Goal: Task Accomplishment & Management: Manage account settings

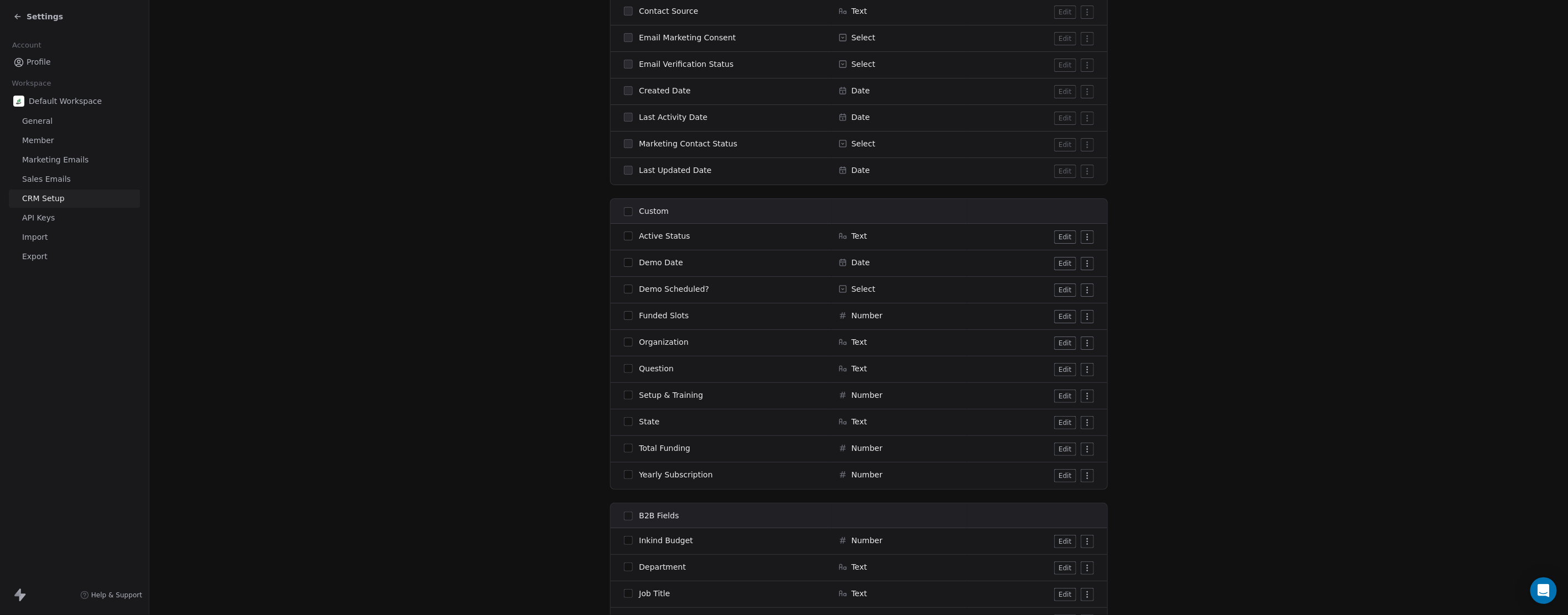
scroll to position [833, 0]
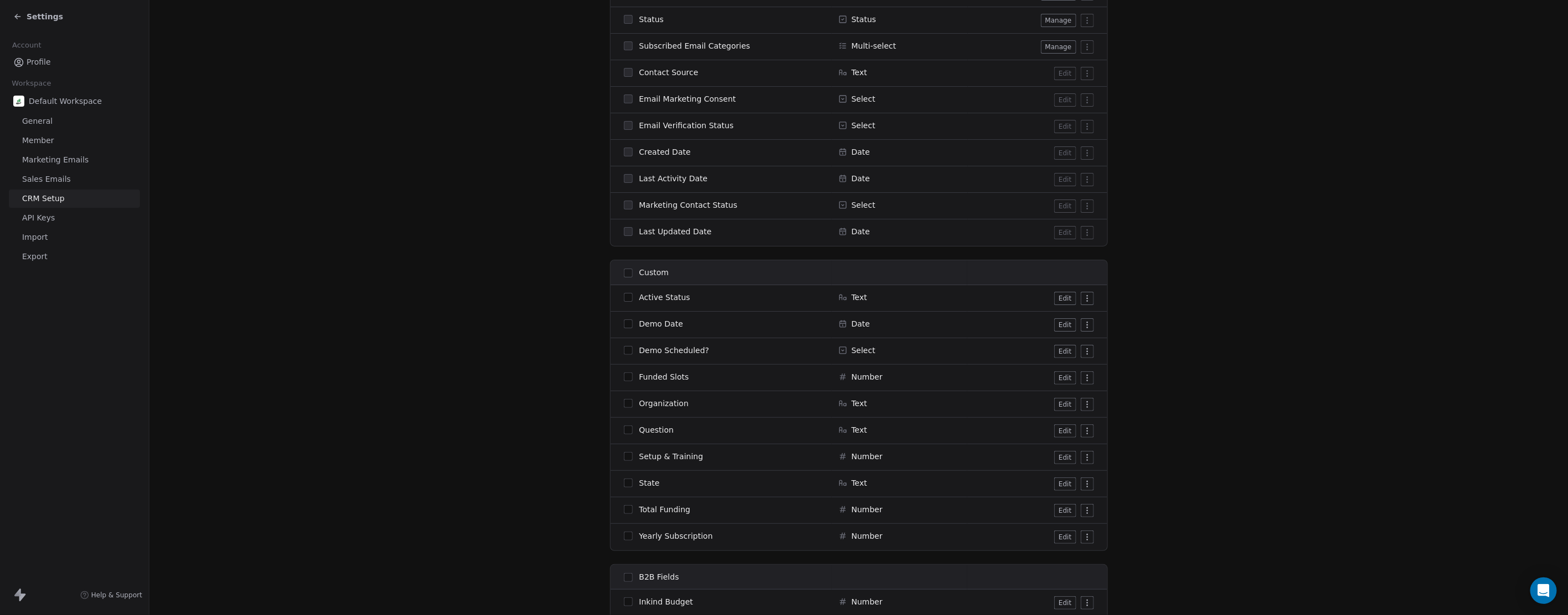
click at [15, 15] on icon at bounding box center [17, 16] width 9 height 9
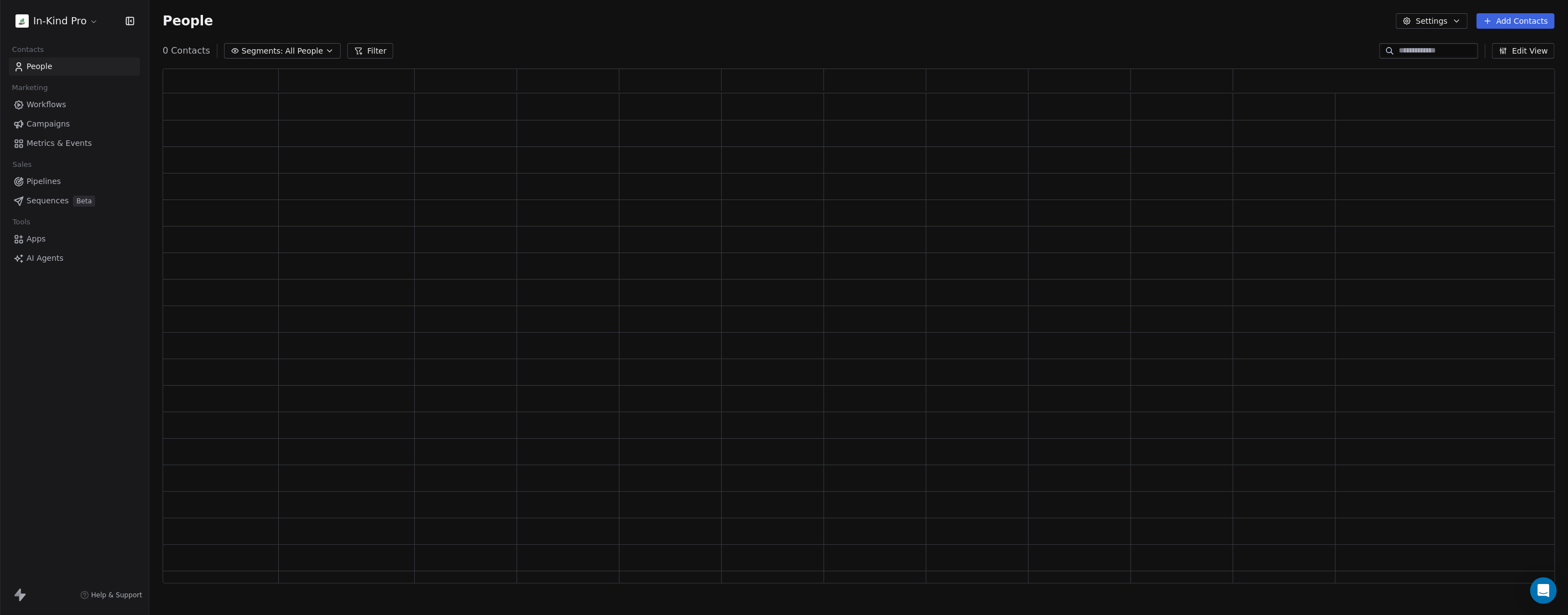
scroll to position [505, 1383]
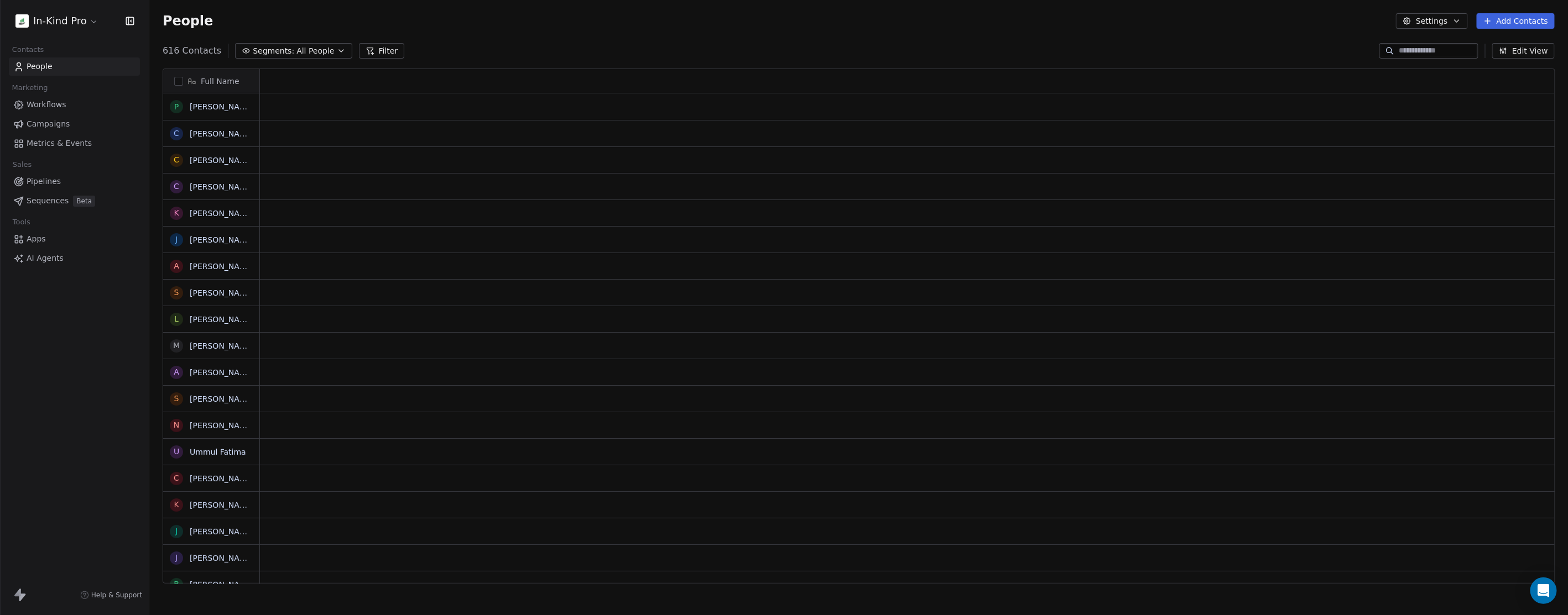
scroll to position [9, 9]
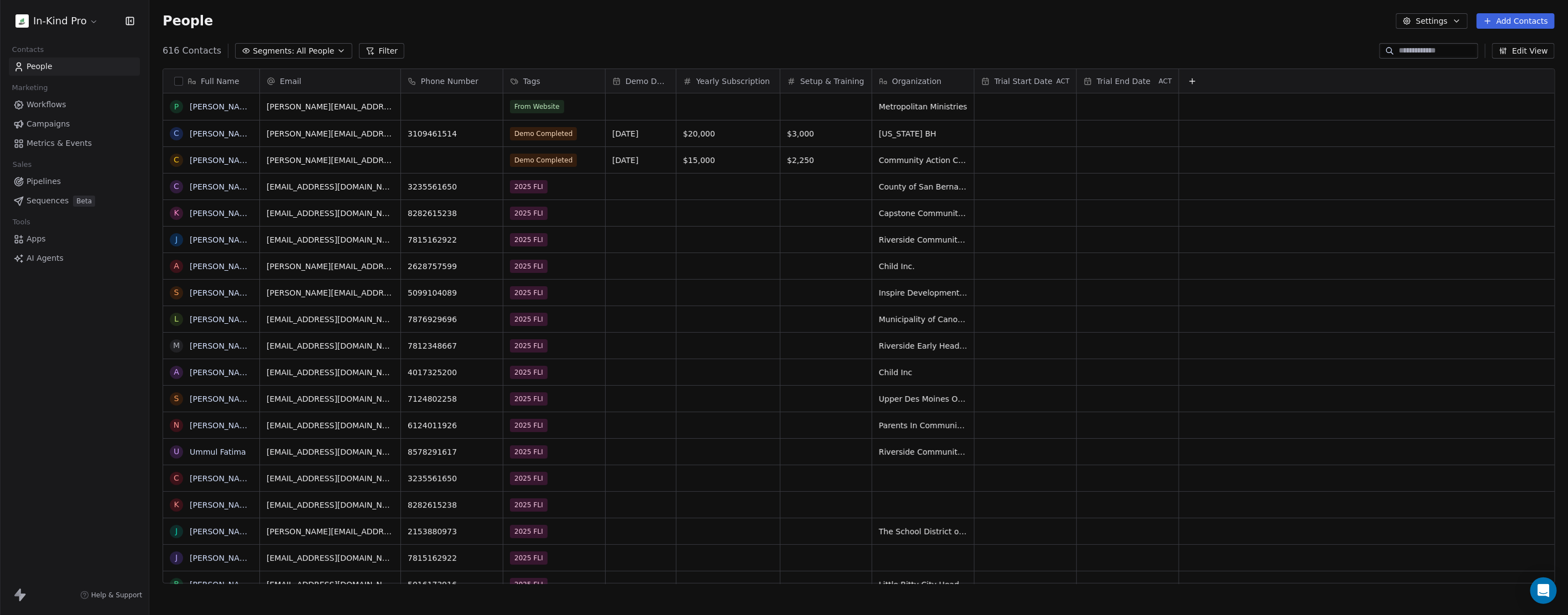
click at [1195, 82] on icon at bounding box center [1192, 81] width 9 height 9
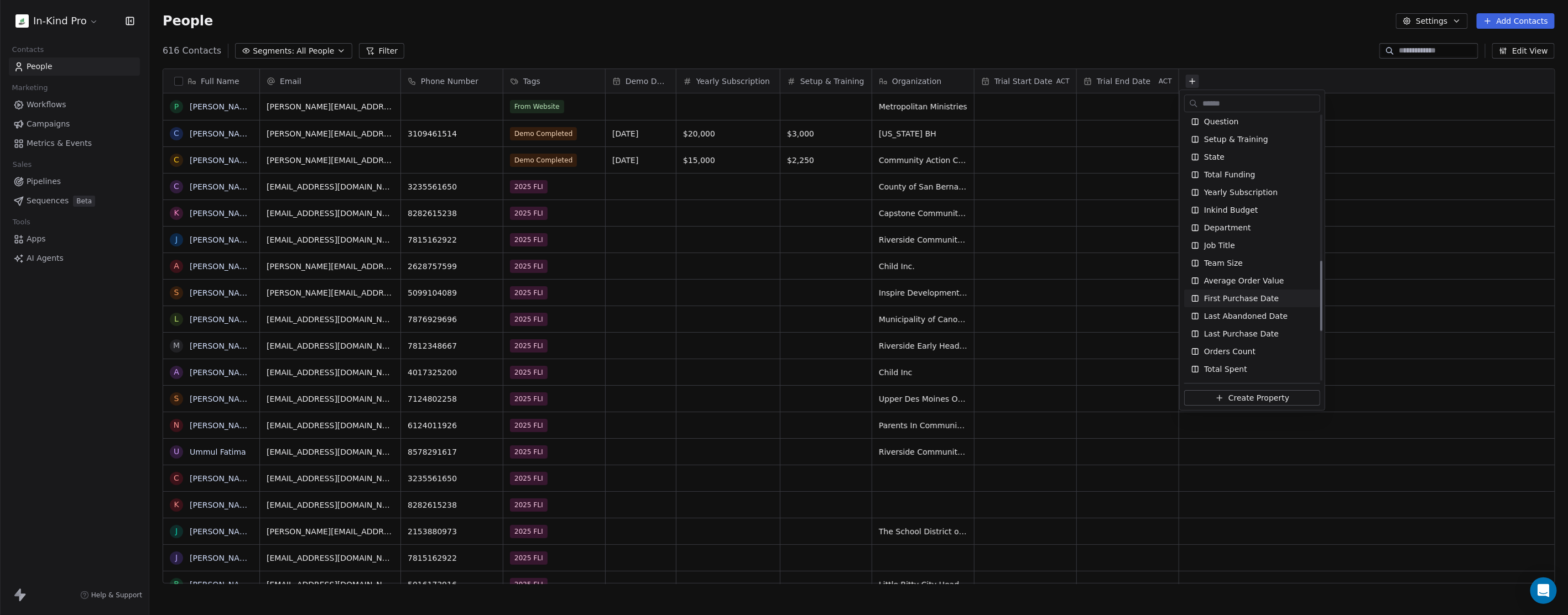
scroll to position [483, 0]
click at [1223, 276] on div "State" at bounding box center [1252, 280] width 123 height 11
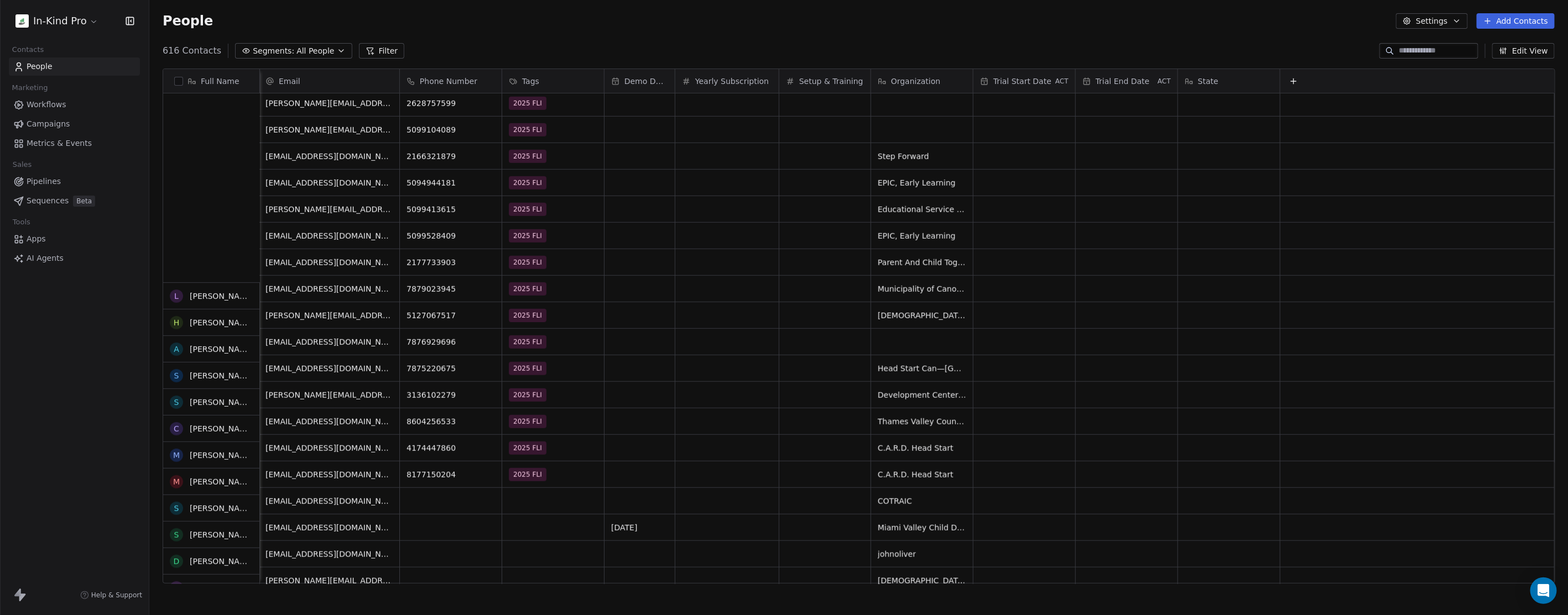
scroll to position [0, 0]
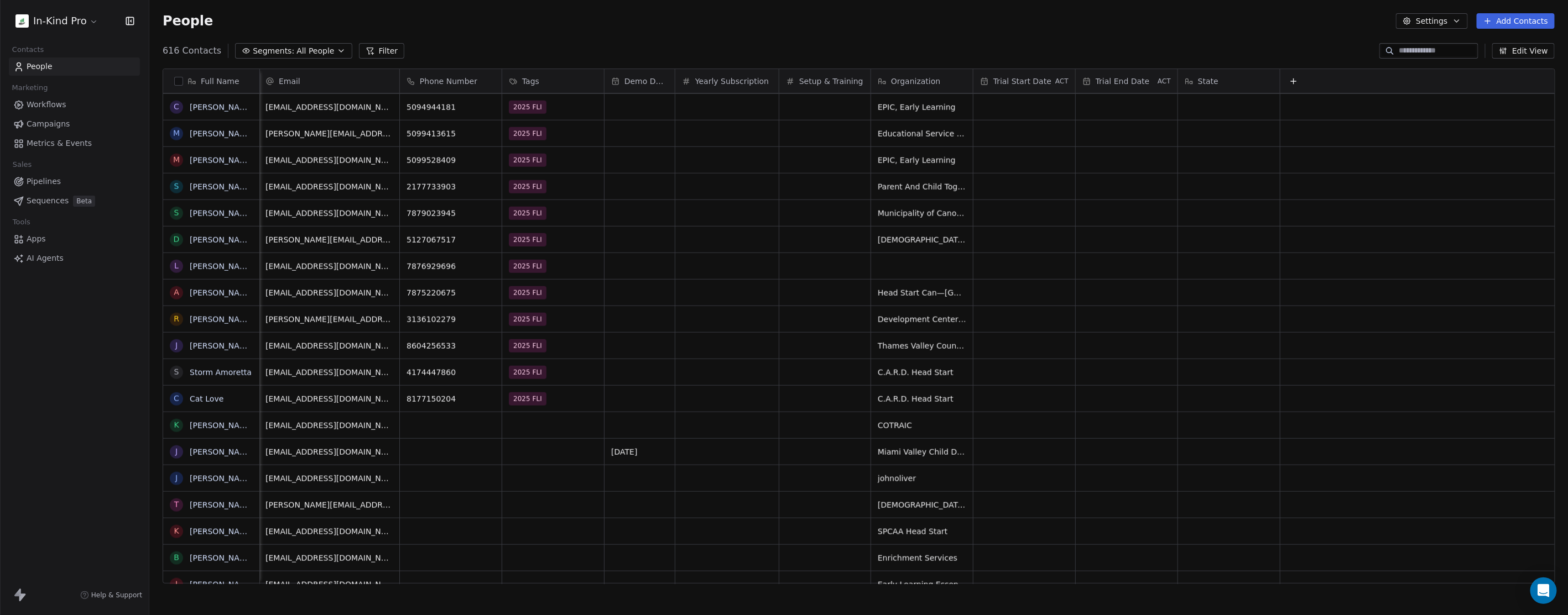
click at [631, 77] on span "Demo Date" at bounding box center [646, 81] width 44 height 11
click at [634, 123] on span "Sort Ascending" at bounding box center [645, 122] width 59 height 11
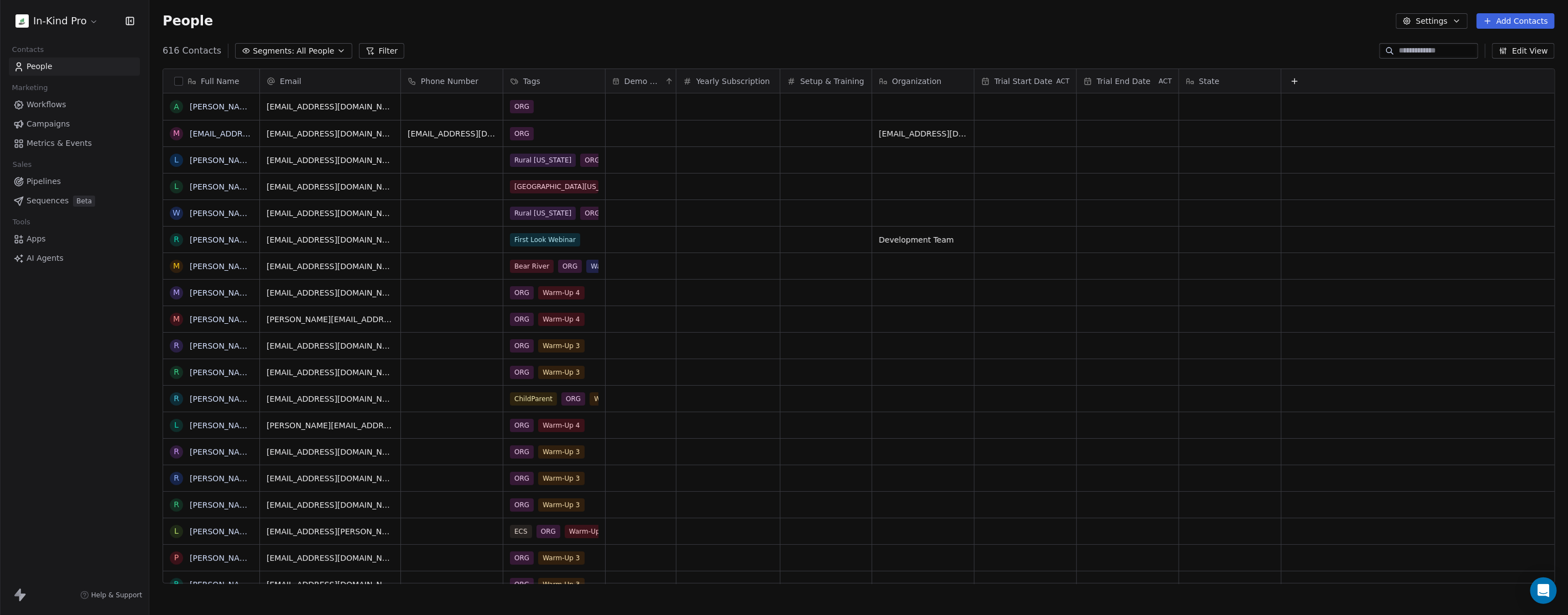
click at [645, 76] on span "Demo Date" at bounding box center [644, 81] width 38 height 11
click at [643, 141] on span "Sort Descending" at bounding box center [658, 139] width 65 height 11
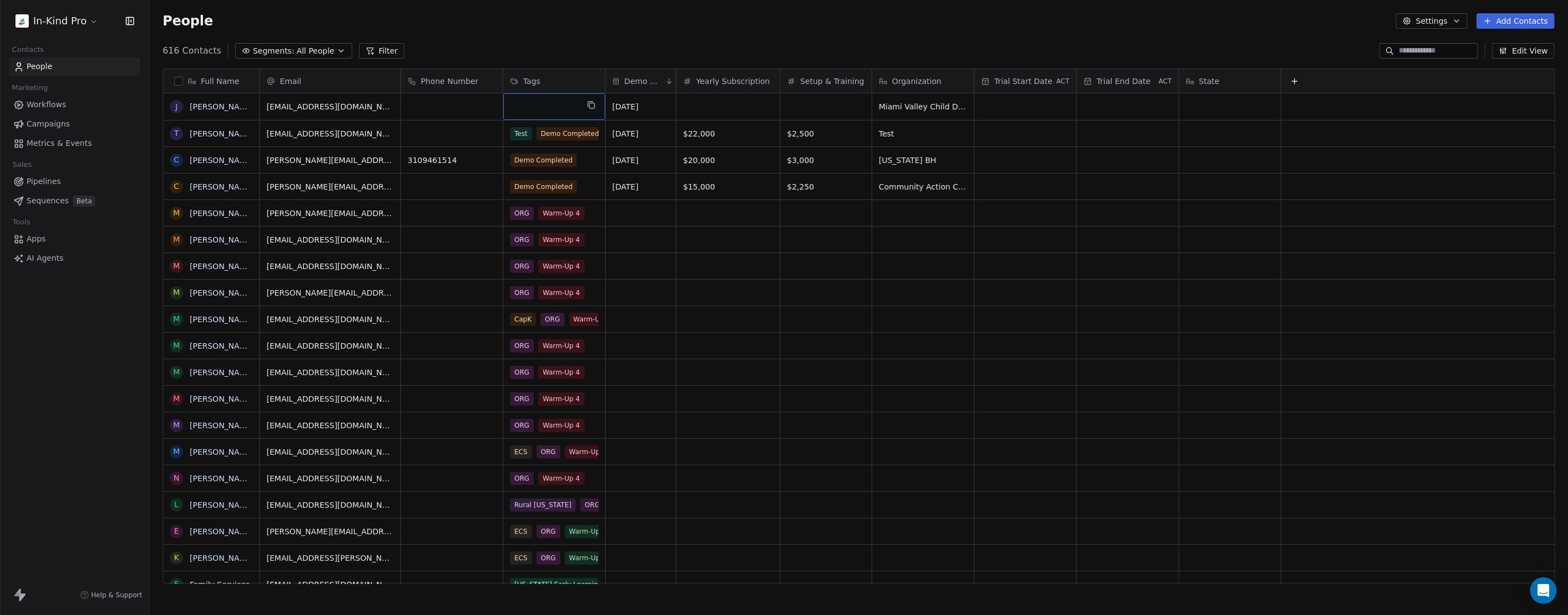
click at [546, 108] on div "grid" at bounding box center [554, 107] width 102 height 27
click at [540, 114] on div "grid" at bounding box center [554, 107] width 102 height 27
click at [546, 108] on div "grid" at bounding box center [554, 107] width 102 height 27
click at [556, 105] on div "grid" at bounding box center [554, 107] width 102 height 27
click at [534, 105] on div "grid" at bounding box center [554, 107] width 102 height 27
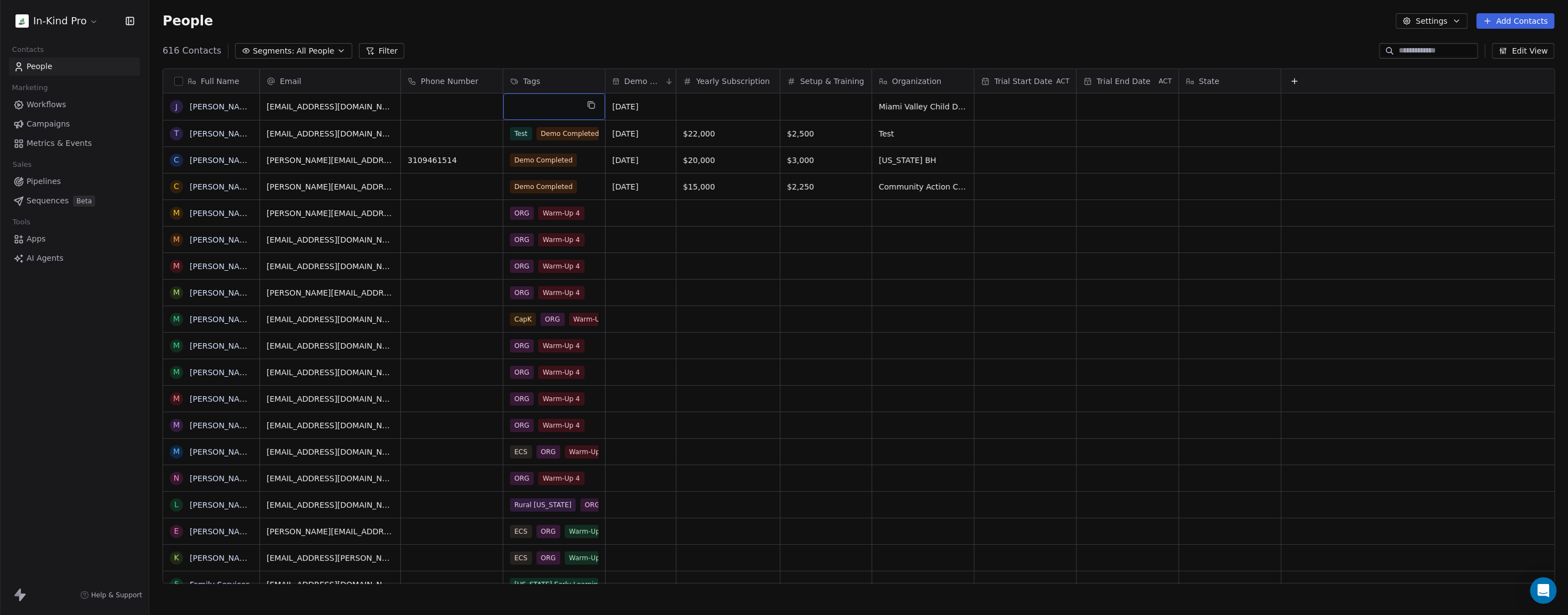
click at [534, 105] on div "grid" at bounding box center [554, 107] width 102 height 27
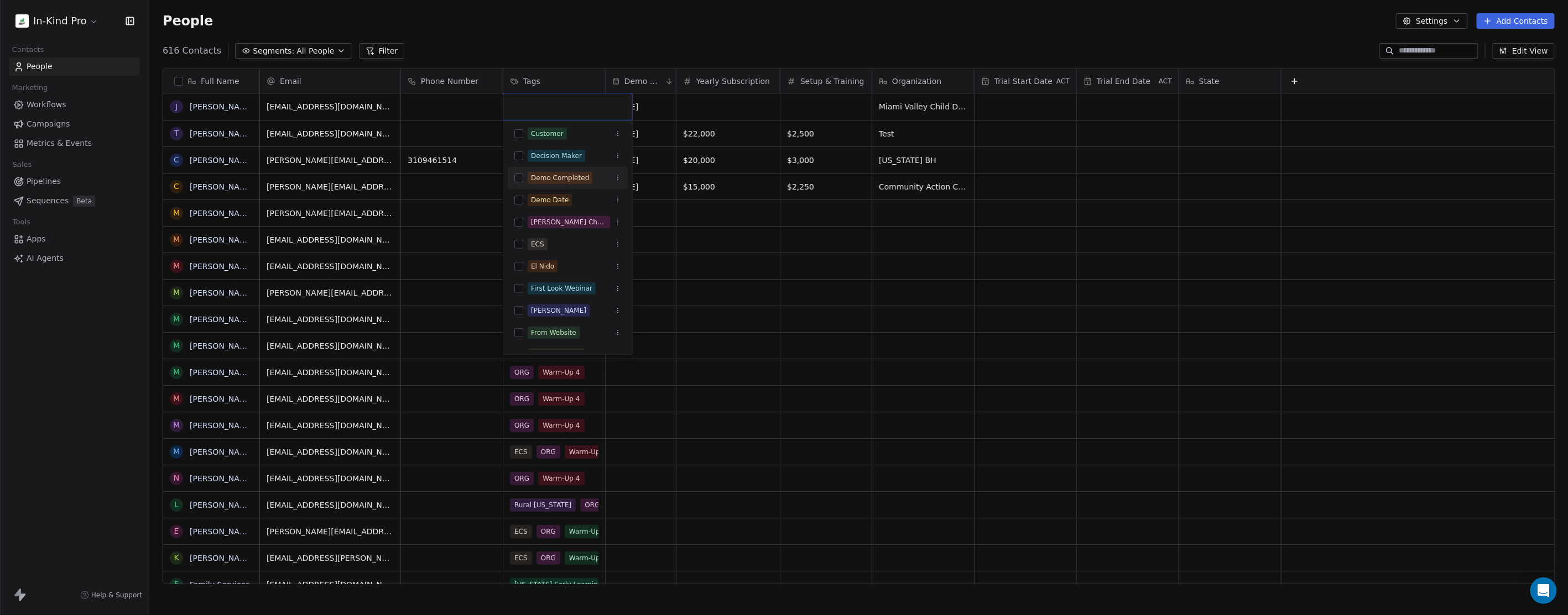
click at [521, 178] on button "Suggestions" at bounding box center [519, 178] width 9 height 9
click at [781, 37] on html "In-Kind Pro Contacts People Marketing Workflows Campaigns Metrics & Events Sale…" at bounding box center [784, 307] width 1568 height 615
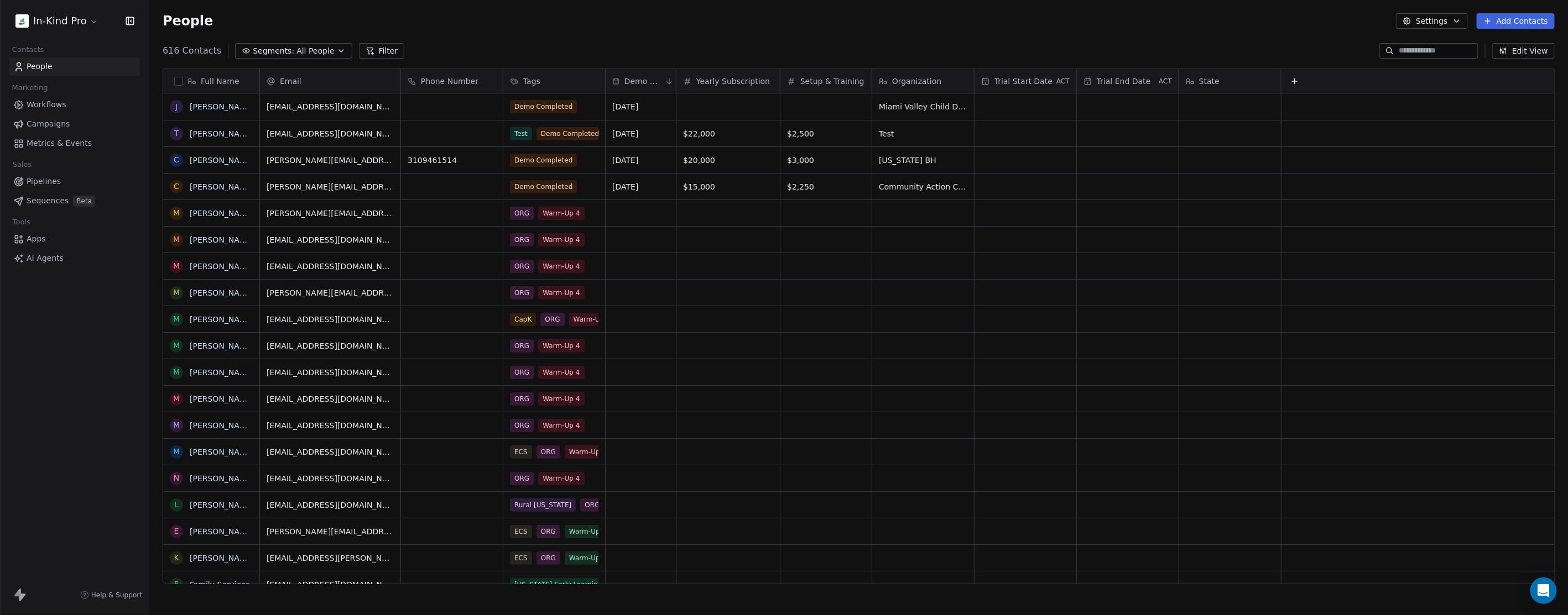
click at [1295, 78] on icon at bounding box center [1294, 81] width 9 height 9
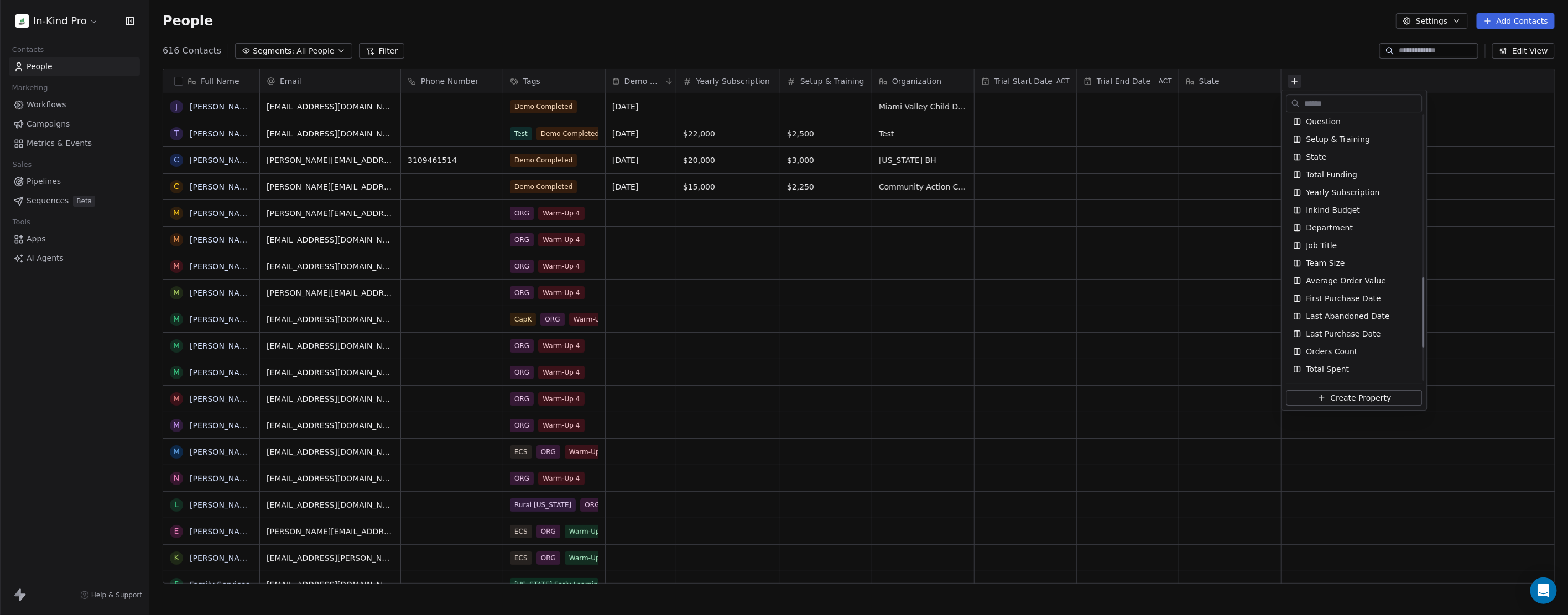
scroll to position [544, 0]
click at [1334, 272] on span "Inkind Budget" at bounding box center [1333, 271] width 54 height 11
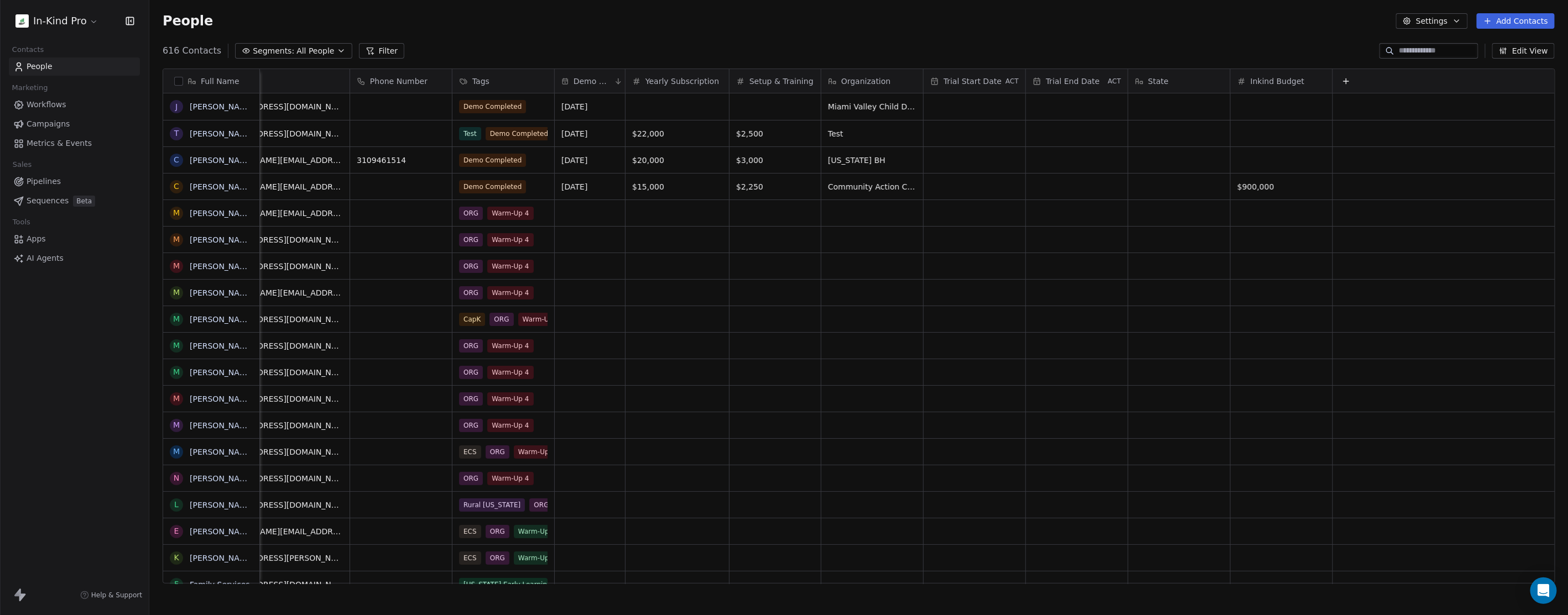
scroll to position [0, 0]
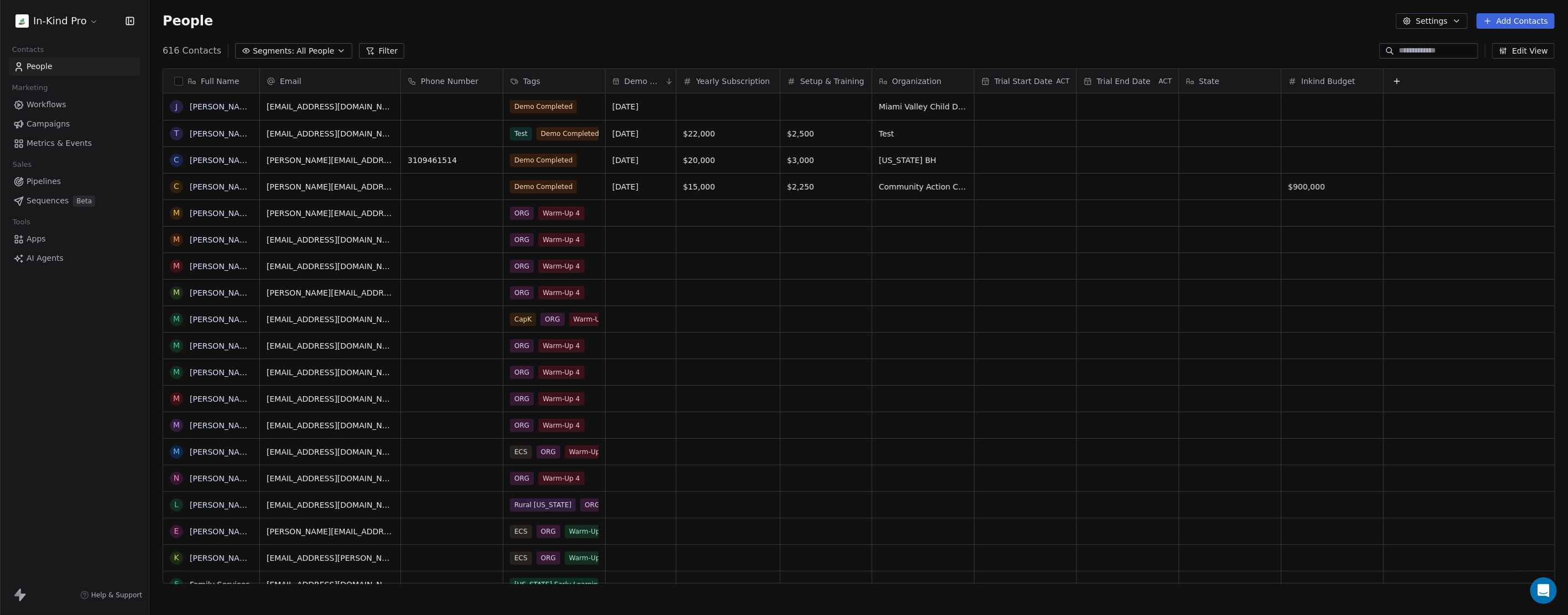
click at [1397, 81] on icon at bounding box center [1397, 81] width 0 height 5
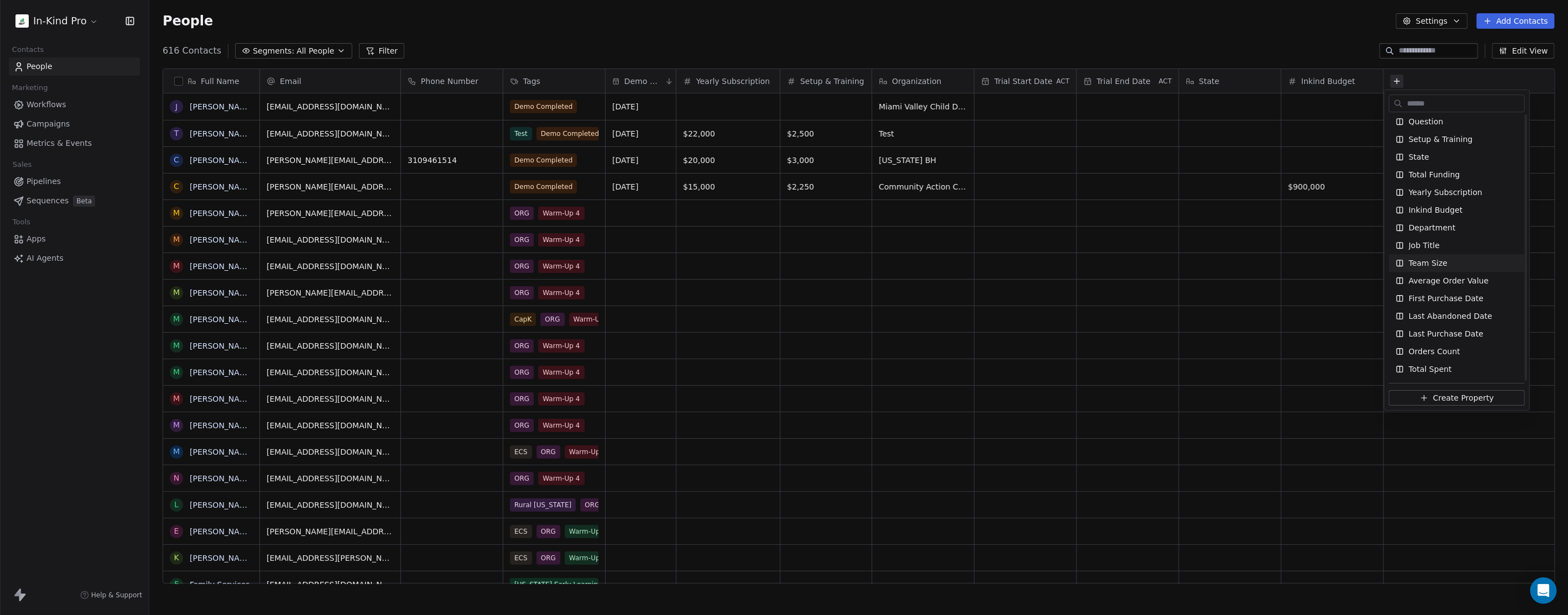
scroll to position [544, 0]
click at [921, 28] on html "In-Kind Pro Contacts People Marketing Workflows Campaigns Metrics & Events Sale…" at bounding box center [784, 307] width 1568 height 615
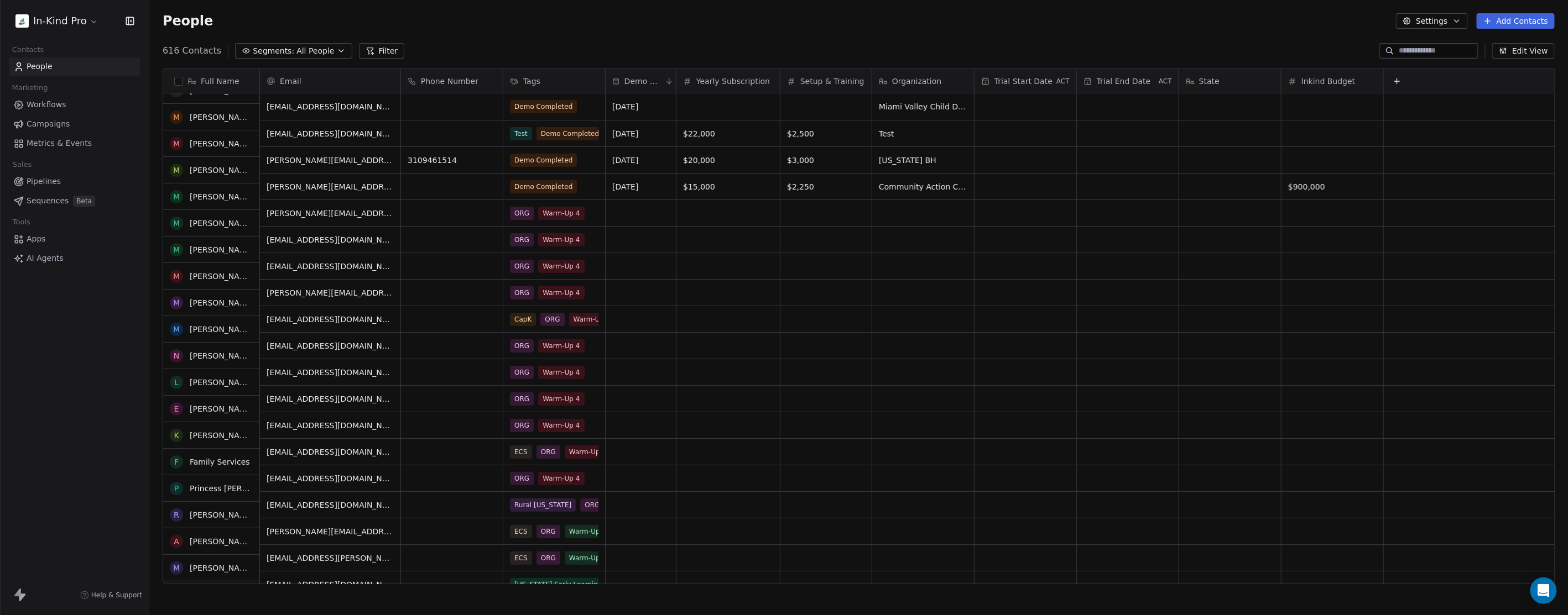
scroll to position [0, 0]
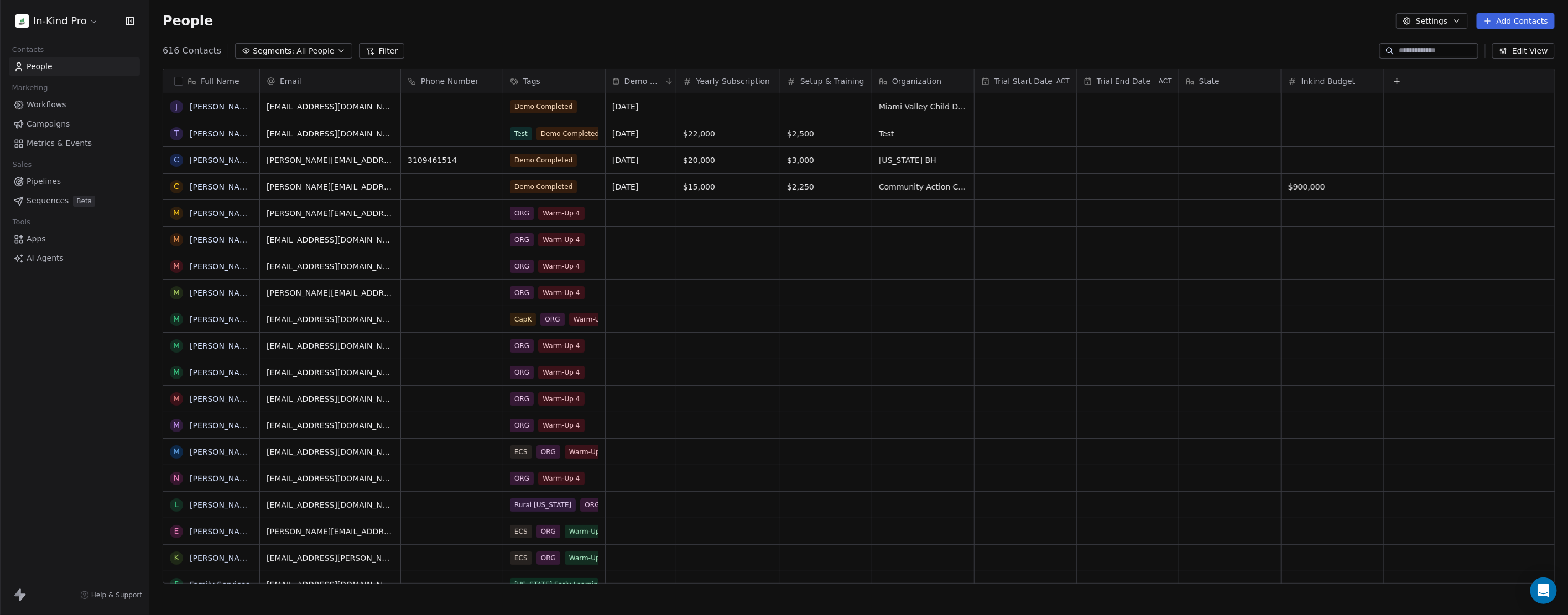
click at [531, 84] on span "Tags" at bounding box center [532, 81] width 17 height 11
click at [535, 103] on span "Manage property" at bounding box center [557, 104] width 66 height 11
click at [377, 56] on button "Filter" at bounding box center [381, 51] width 46 height 15
click at [44, 48] on span "Add Filter" at bounding box center [45, 46] width 36 height 11
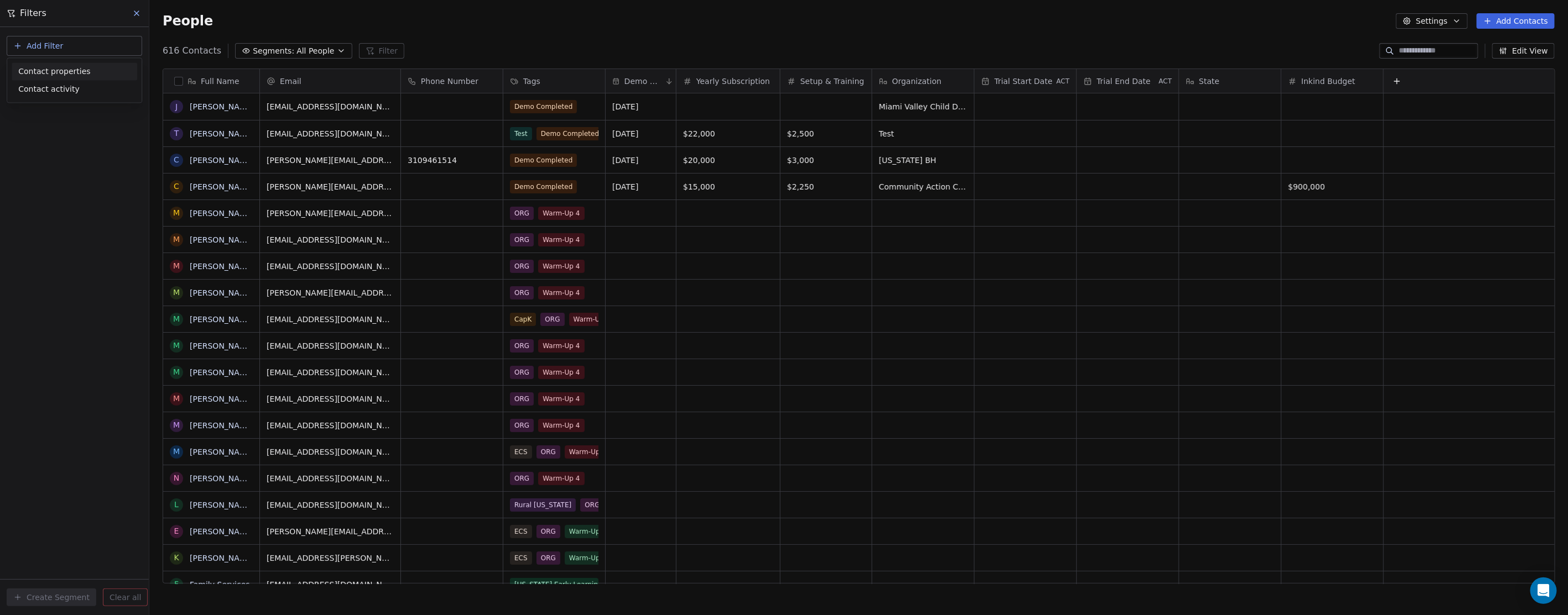
click at [62, 72] on span "Contact properties" at bounding box center [54, 71] width 72 height 11
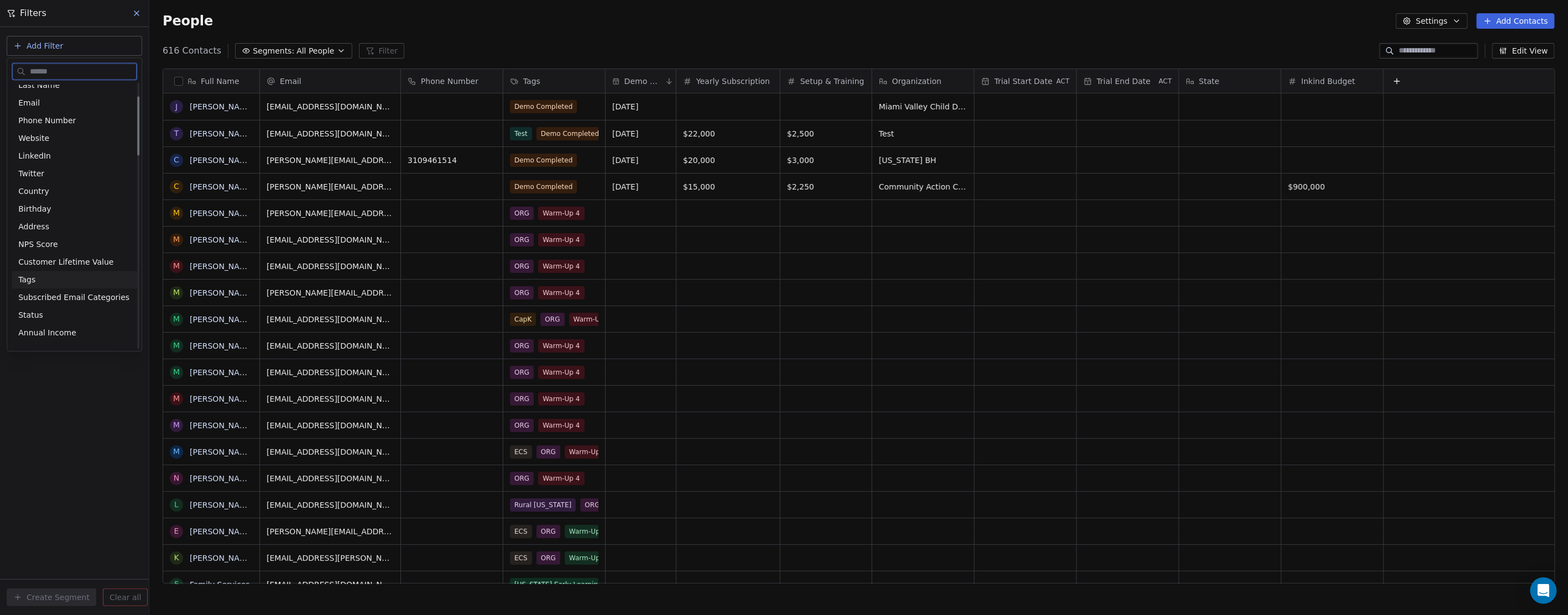
click at [46, 280] on div "Tags" at bounding box center [74, 280] width 112 height 11
click at [77, 267] on div "Where property Tags Includes Select Tags Add filter to this group Add another f…" at bounding box center [74, 321] width 149 height 588
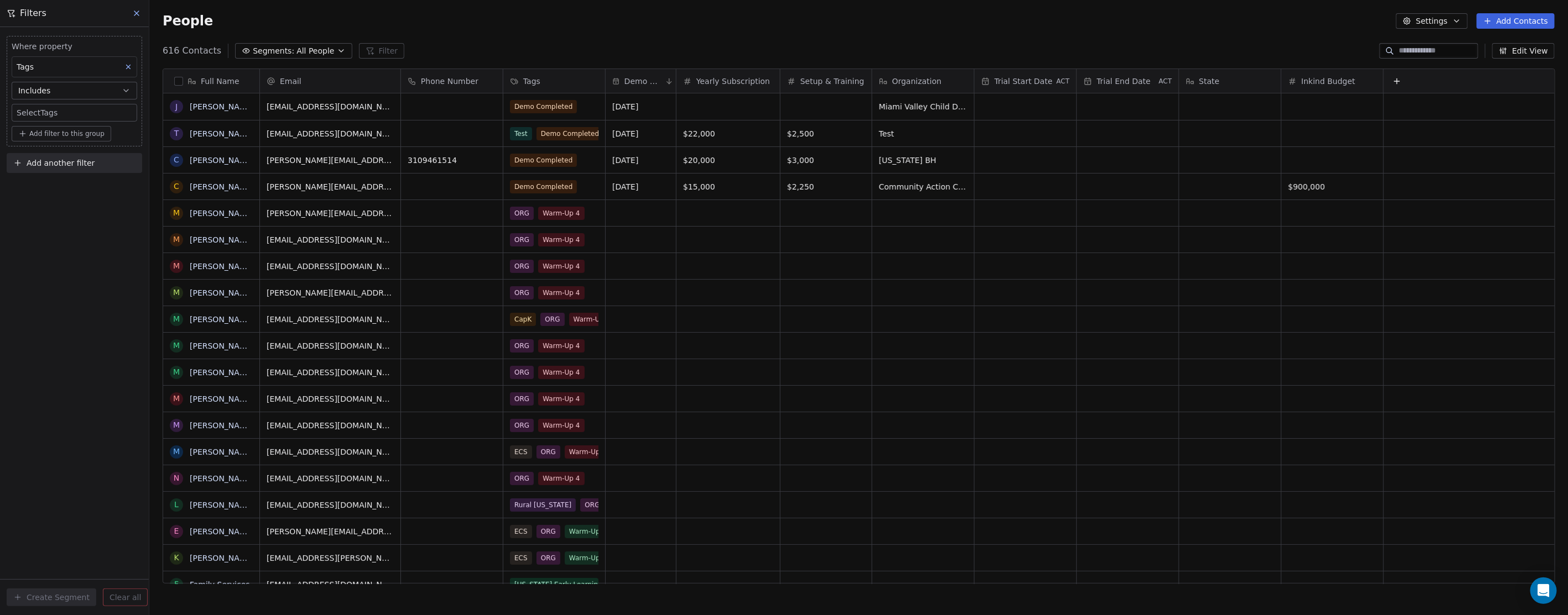
click at [98, 112] on body "In-Kind Pro Contacts People Marketing Workflows Campaigns Metrics & Events Sale…" at bounding box center [784, 307] width 1568 height 615
click at [25, 148] on button "Suggestions" at bounding box center [27, 147] width 9 height 9
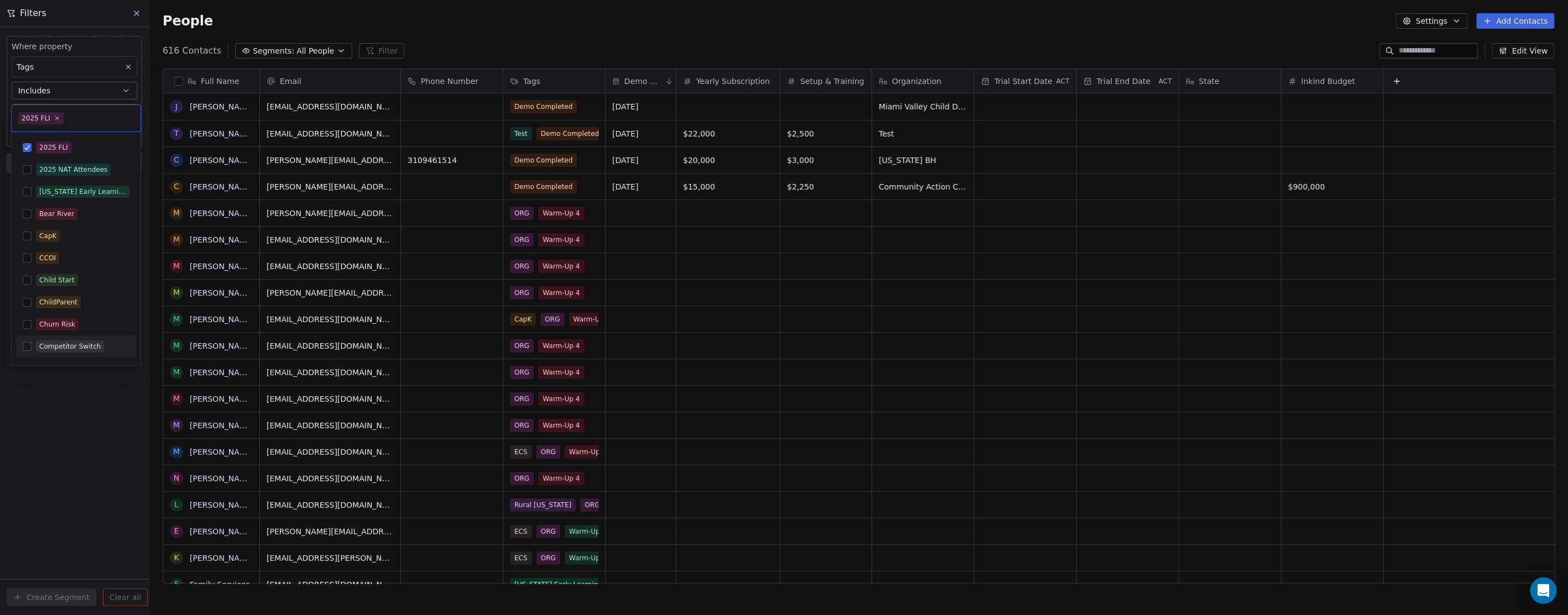
click at [100, 424] on html "In-Kind Pro Contacts People Marketing Workflows Campaigns Metrics & Events Sale…" at bounding box center [784, 307] width 1568 height 615
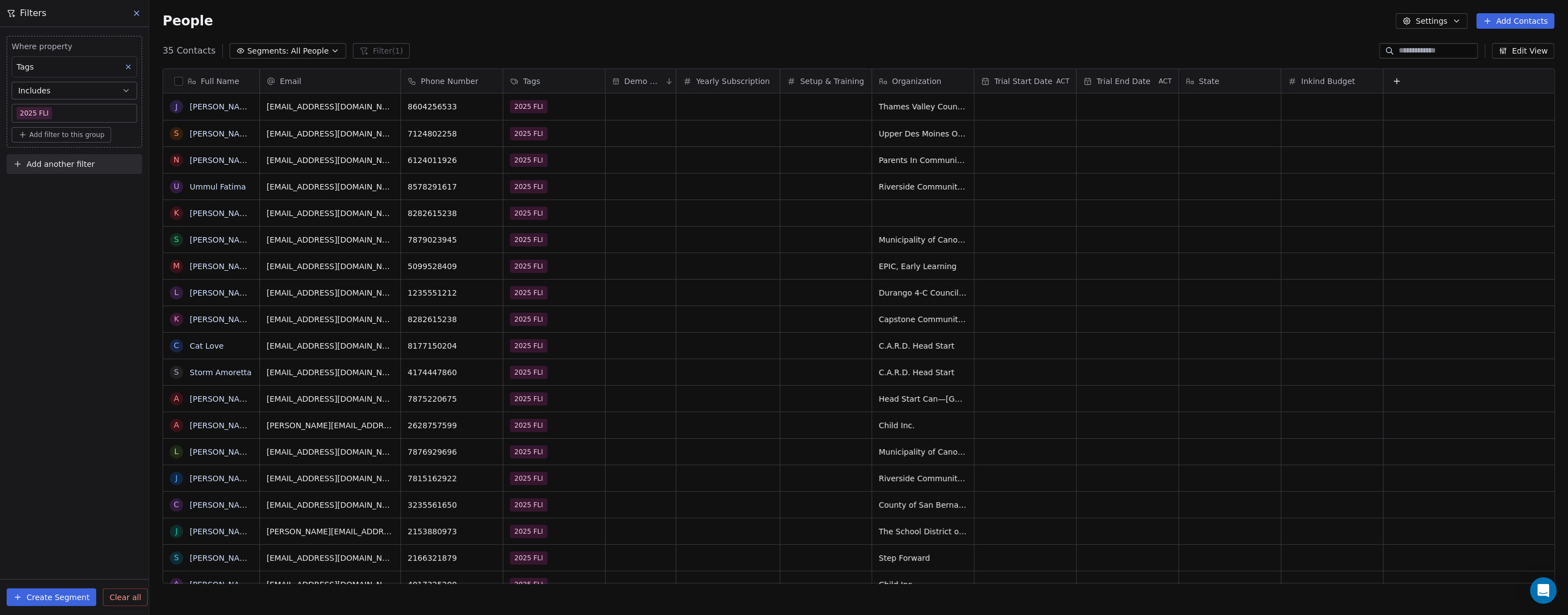
scroll to position [532, 1409]
click at [1398, 83] on icon at bounding box center [1397, 81] width 9 height 9
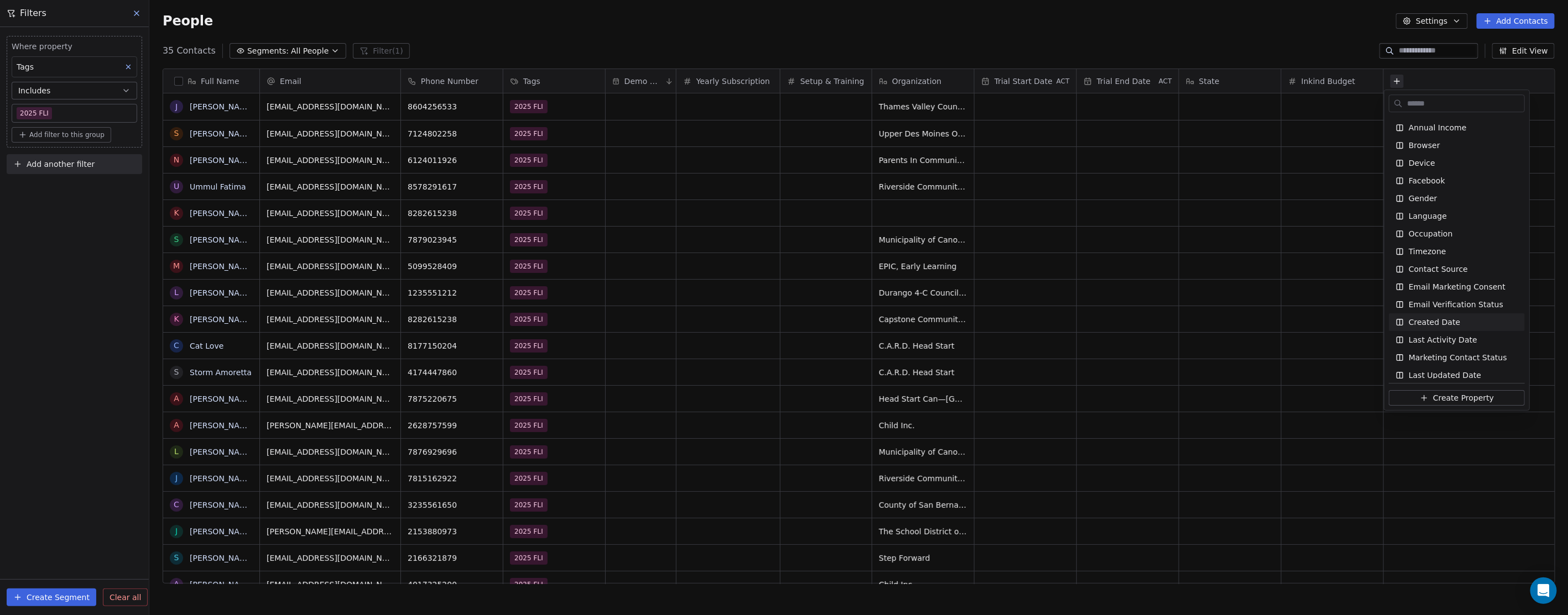
scroll to position [368, 0]
click at [1457, 305] on span "Demo Scheduled?" at bounding box center [1444, 305] width 71 height 11
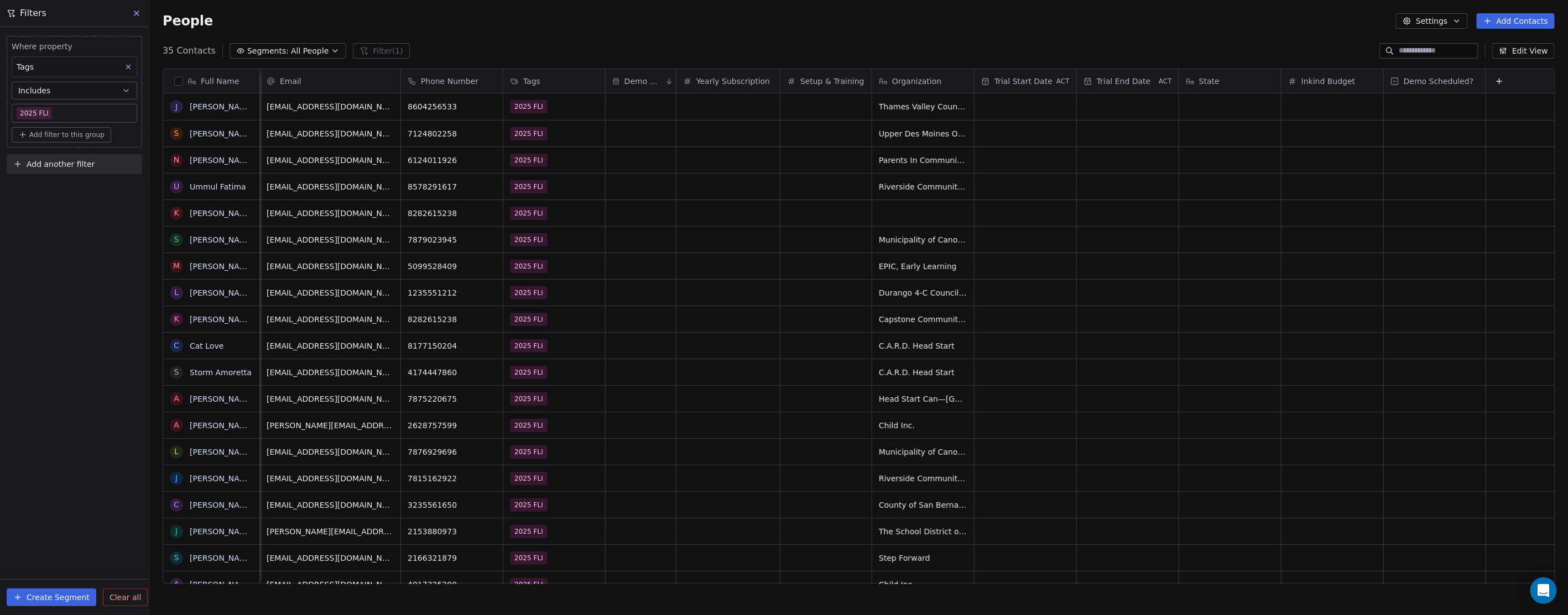
scroll to position [0, 112]
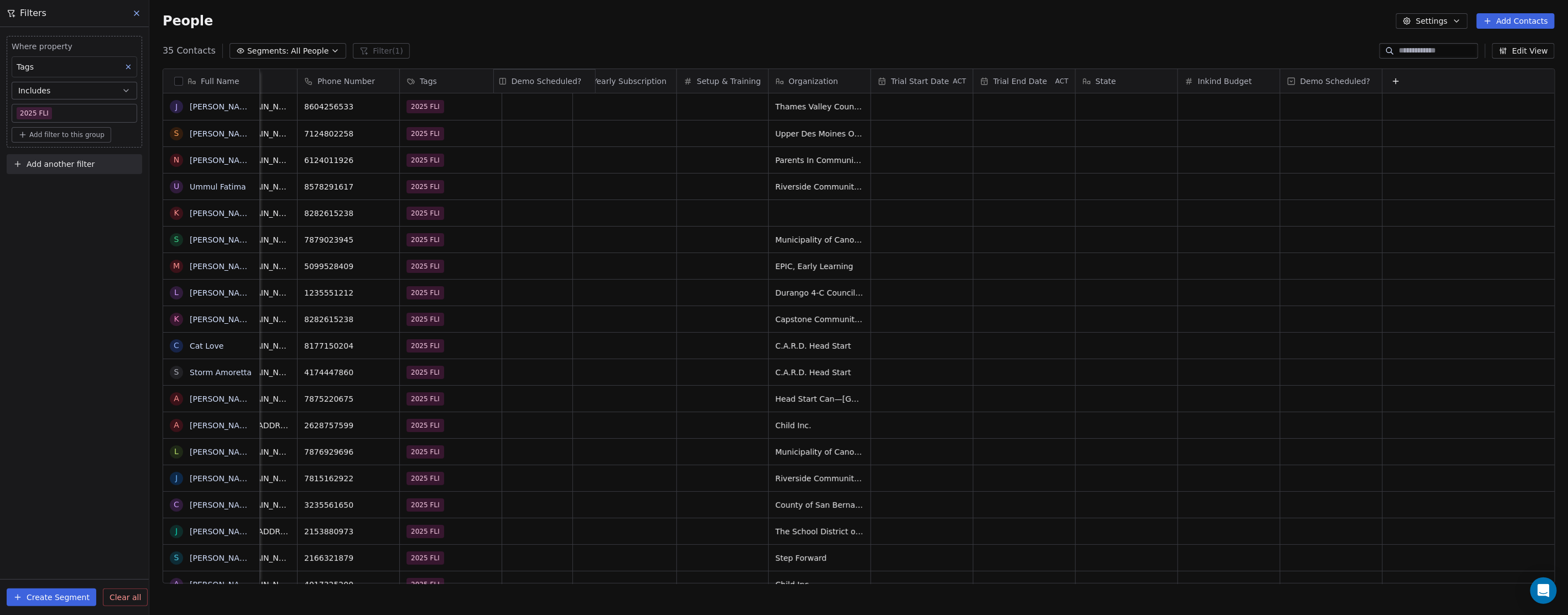
drag, startPoint x: 1330, startPoint y: 80, endPoint x: 565, endPoint y: 90, distance: 765.1
click at [565, 90] on div "Full Name J [PERSON_NAME] S [PERSON_NAME] N [PERSON_NAME] U Ummul Fatima K [PER…" at bounding box center [859, 326] width 1392 height 515
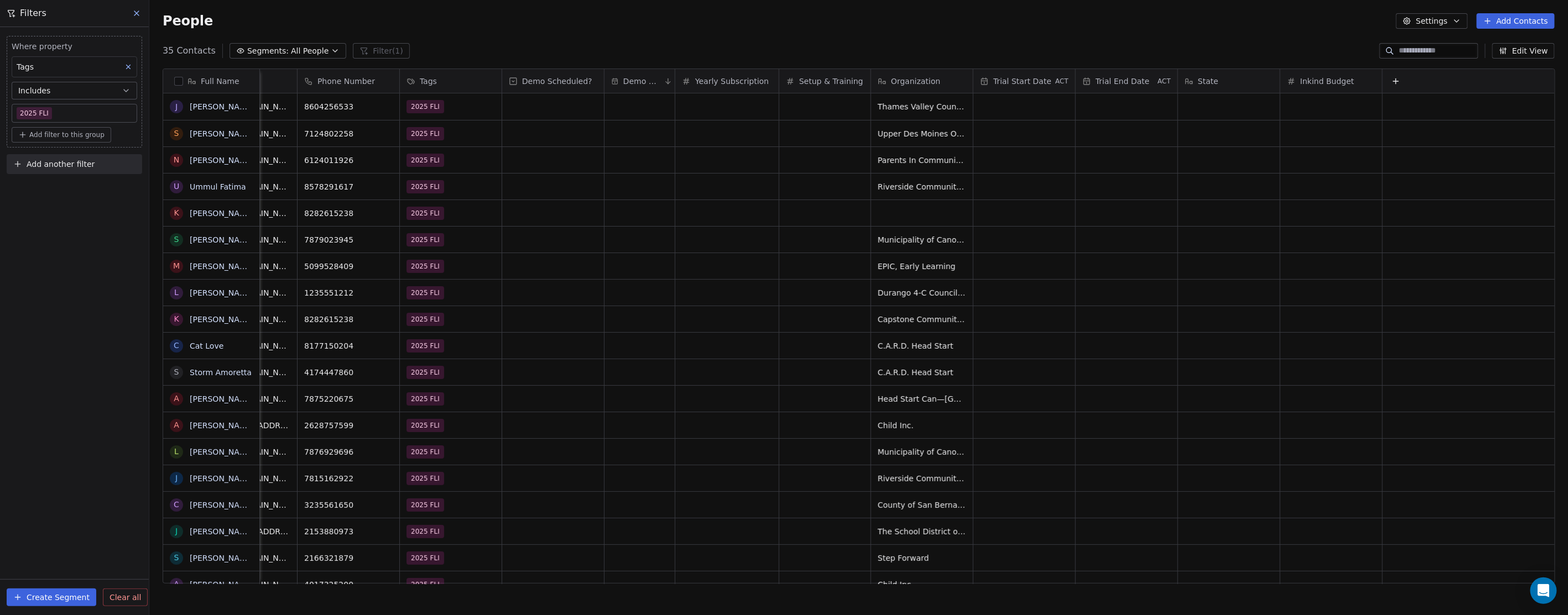
scroll to position [0, 0]
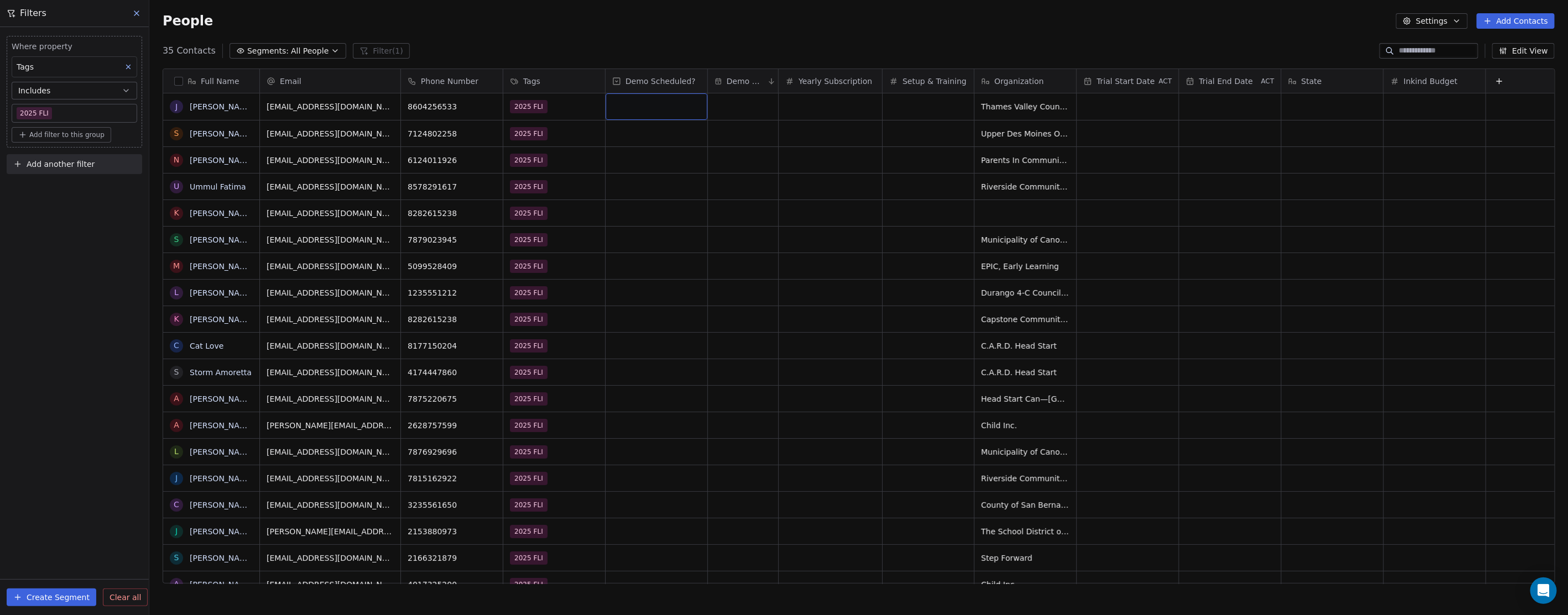
click at [649, 103] on div "grid" at bounding box center [657, 107] width 102 height 27
click at [631, 134] on div "Yes" at bounding box center [630, 136] width 10 height 10
click at [670, 80] on span "Demo Scheduled?" at bounding box center [661, 81] width 71 height 11
click at [627, 47] on html "In-Kind Pro Contacts People Marketing Workflows Campaigns Metrics & Events Sale…" at bounding box center [784, 307] width 1568 height 615
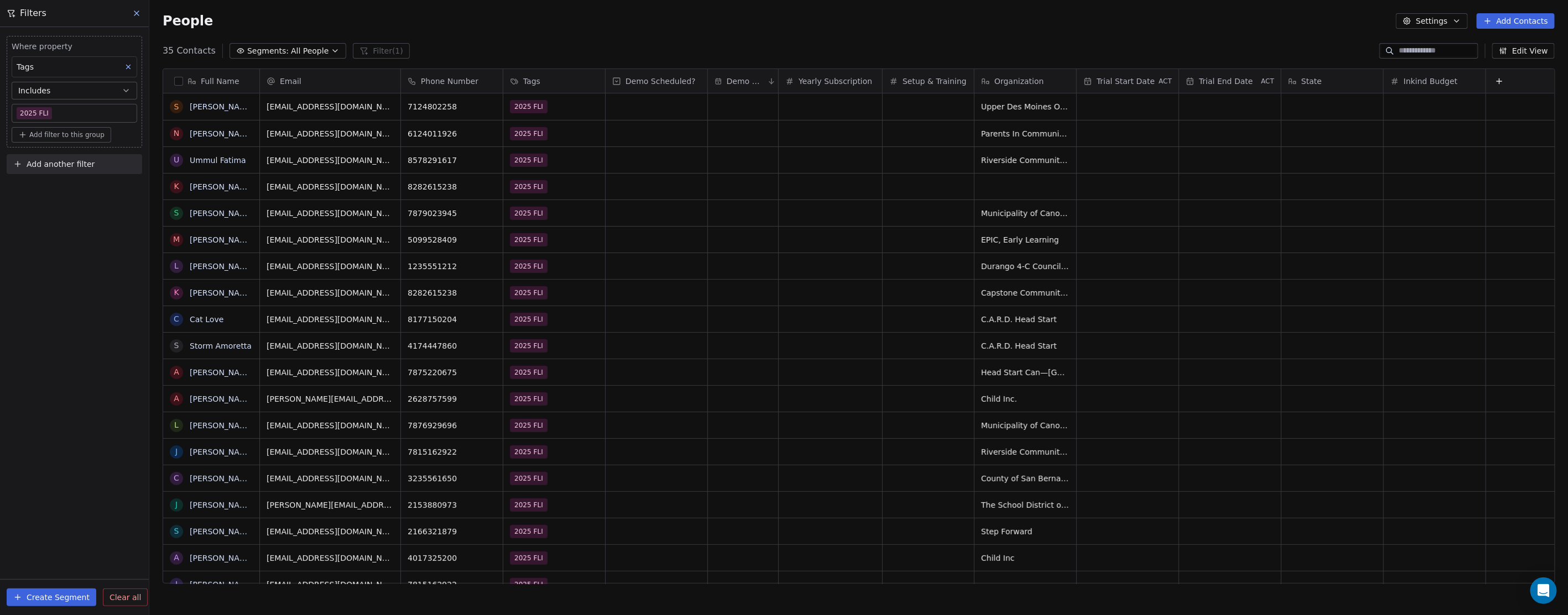
click at [614, 81] on icon at bounding box center [616, 81] width 9 height 9
click at [644, 40] on html "In-Kind Pro Contacts People Marketing Workflows Campaigns Metrics & Events Sale…" at bounding box center [784, 307] width 1568 height 615
click at [699, 80] on div "Demo Scheduled?" at bounding box center [657, 81] width 102 height 24
click at [699, 80] on html "In-Kind Pro Contacts People Marketing Workflows Campaigns Metrics & Events Sale…" at bounding box center [784, 307] width 1568 height 615
drag, startPoint x: 699, startPoint y: 80, endPoint x: 703, endPoint y: 9, distance: 71.1
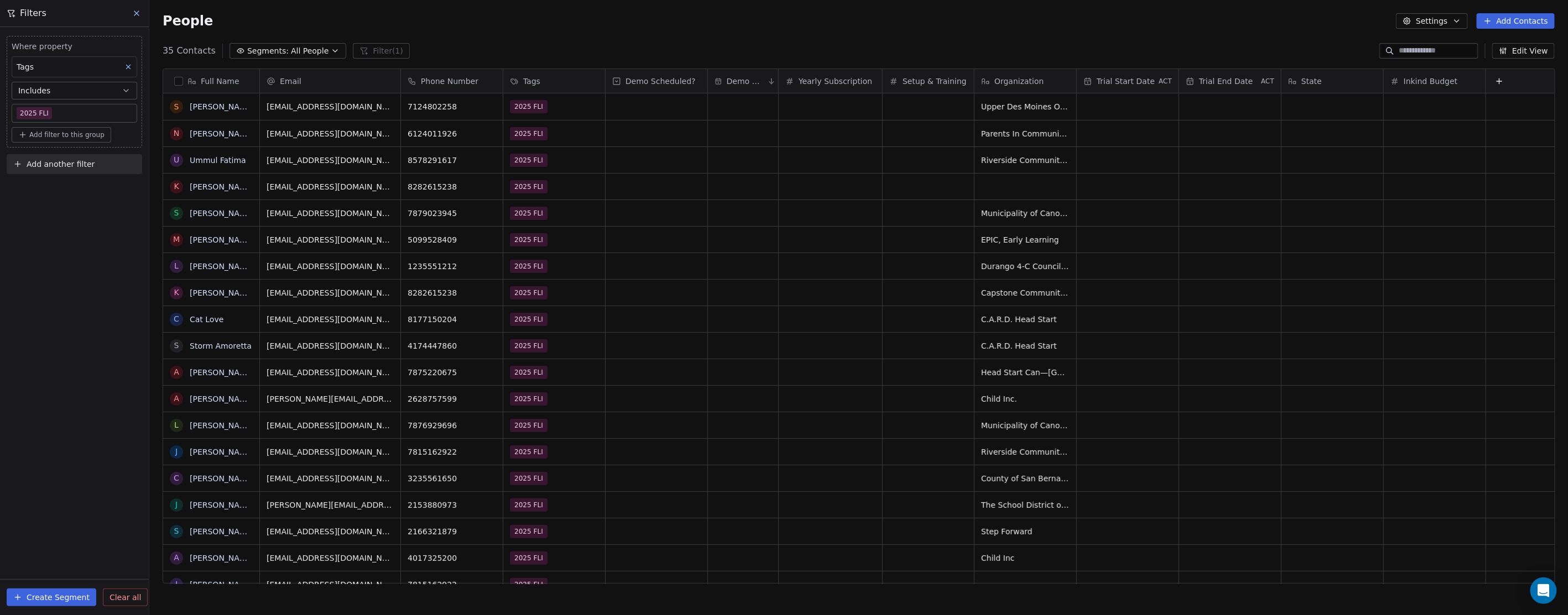
click at [703, 9] on div "People Settings Add Contacts" at bounding box center [859, 21] width 1418 height 42
click at [683, 78] on span "Demo Scheduled?" at bounding box center [661, 81] width 71 height 11
click at [827, 78] on html "In-Kind Pro Contacts People Marketing Workflows Campaigns Metrics & Events Sale…" at bounding box center [784, 307] width 1568 height 615
click at [827, 78] on span "Yearly Subscription" at bounding box center [835, 81] width 73 height 11
click at [651, 82] on html "In-Kind Pro Contacts People Marketing Workflows Campaigns Metrics & Events Sale…" at bounding box center [784, 307] width 1568 height 615
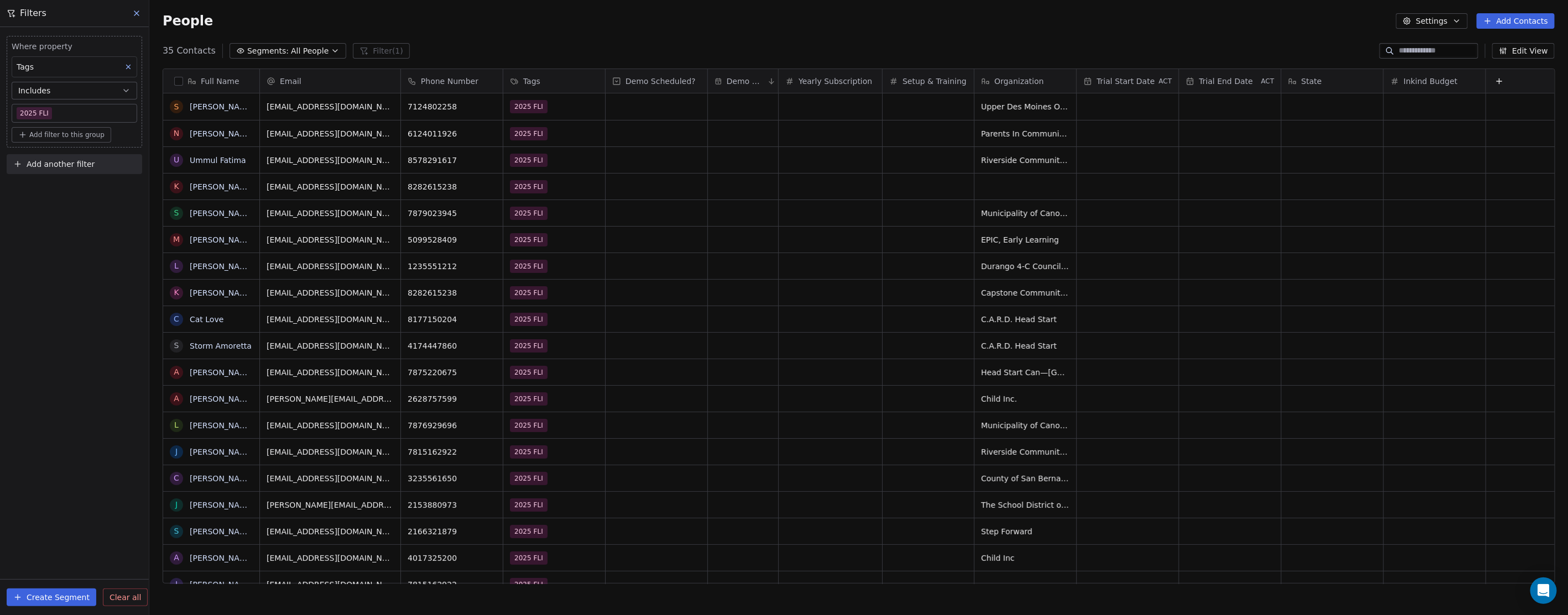
click at [651, 81] on span "Demo Scheduled?" at bounding box center [661, 81] width 71 height 11
click at [641, 54] on html "In-Kind Pro Contacts People Marketing Workflows Campaigns Metrics & Events Sale…" at bounding box center [784, 307] width 1568 height 615
click at [1306, 108] on div "grid" at bounding box center [1332, 107] width 102 height 27
type textarea "**"
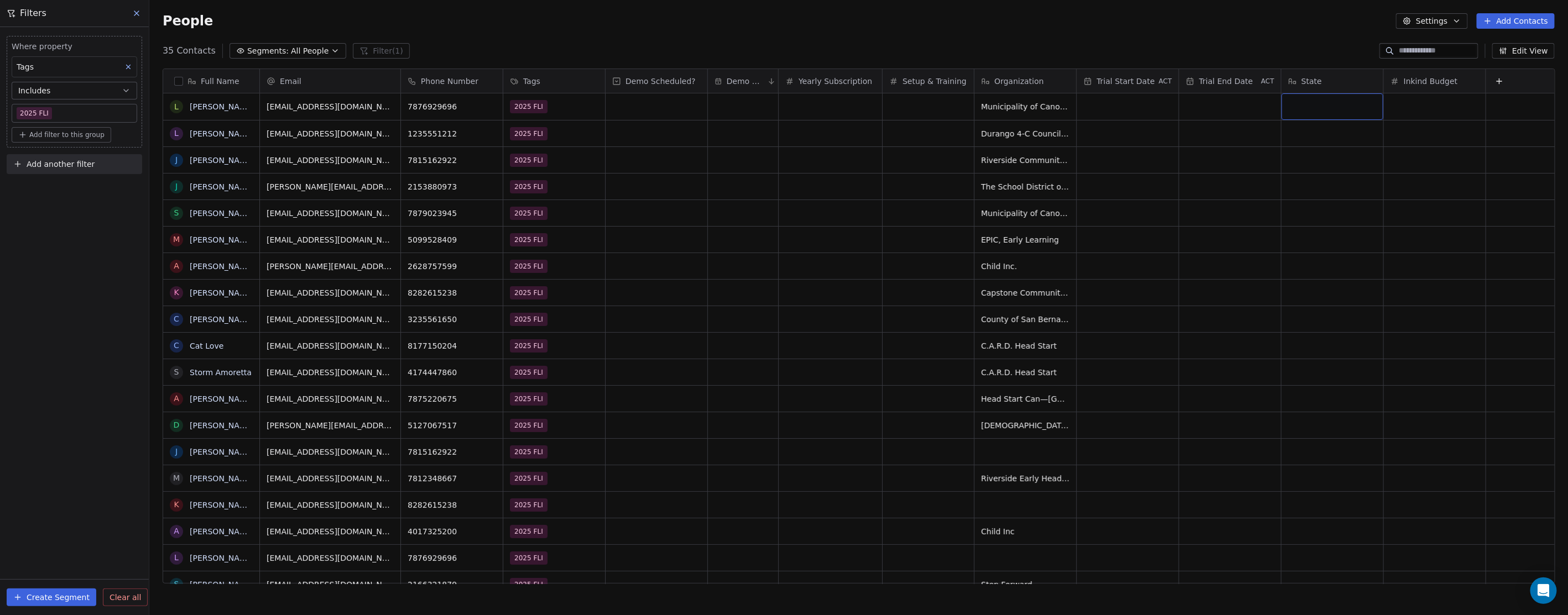
click at [1324, 105] on div "grid" at bounding box center [1332, 107] width 102 height 27
click at [1324, 105] on textarea at bounding box center [1332, 111] width 101 height 34
type textarea "**"
click at [357, 134] on html "In-Kind Pro Contacts People Marketing Workflows Campaigns Metrics & Events Sale…" at bounding box center [784, 307] width 1568 height 615
click at [1302, 129] on div "grid" at bounding box center [1332, 133] width 102 height 26
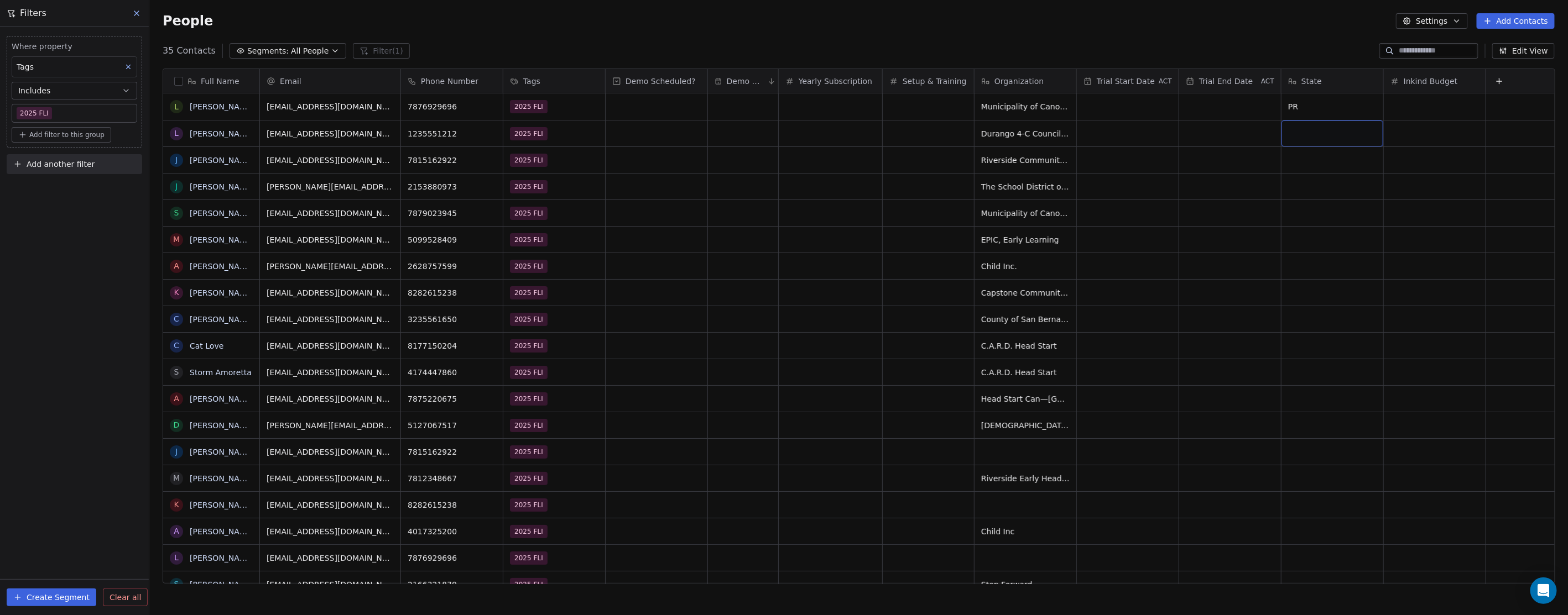
click at [1311, 140] on div "grid" at bounding box center [1332, 133] width 102 height 26
type textarea "**"
click at [657, 128] on html "In-Kind Pro Contacts People Marketing Workflows Campaigns Metrics & Events Sale…" at bounding box center [784, 307] width 1568 height 615
click at [645, 132] on div "grid" at bounding box center [657, 133] width 102 height 26
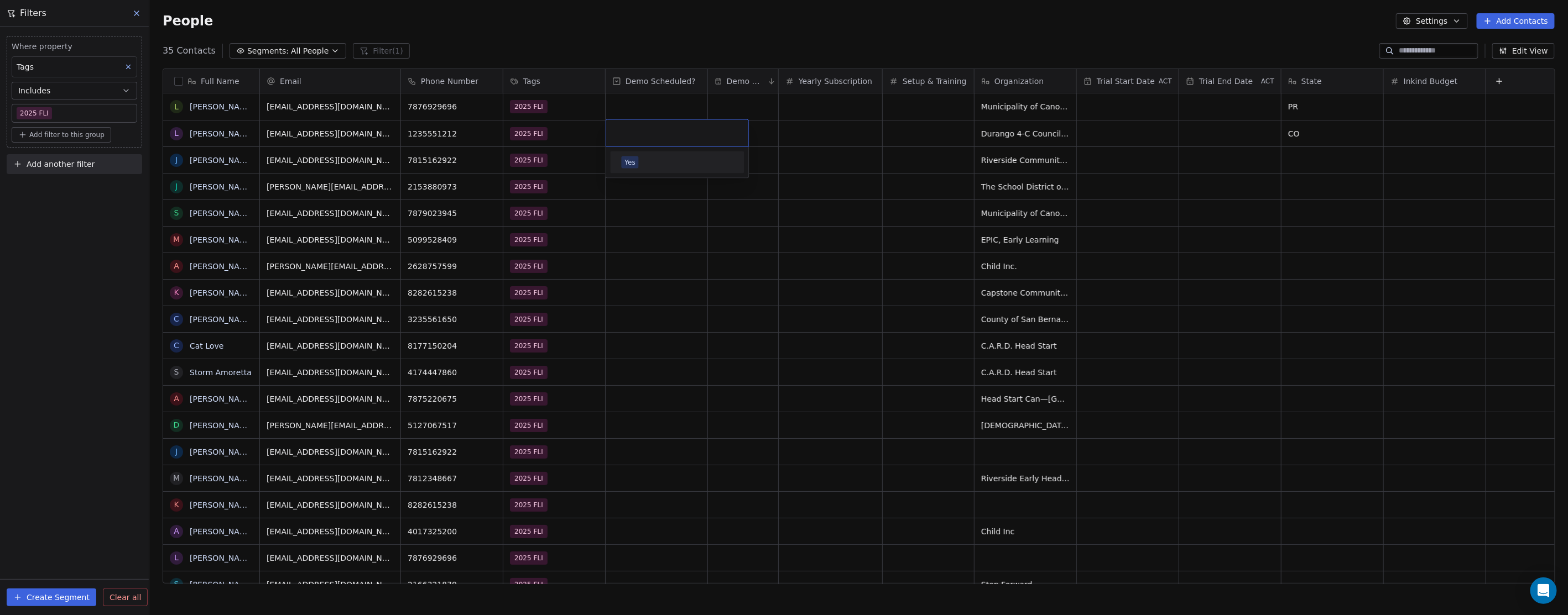
click at [625, 158] on div "Yes" at bounding box center [630, 163] width 10 height 10
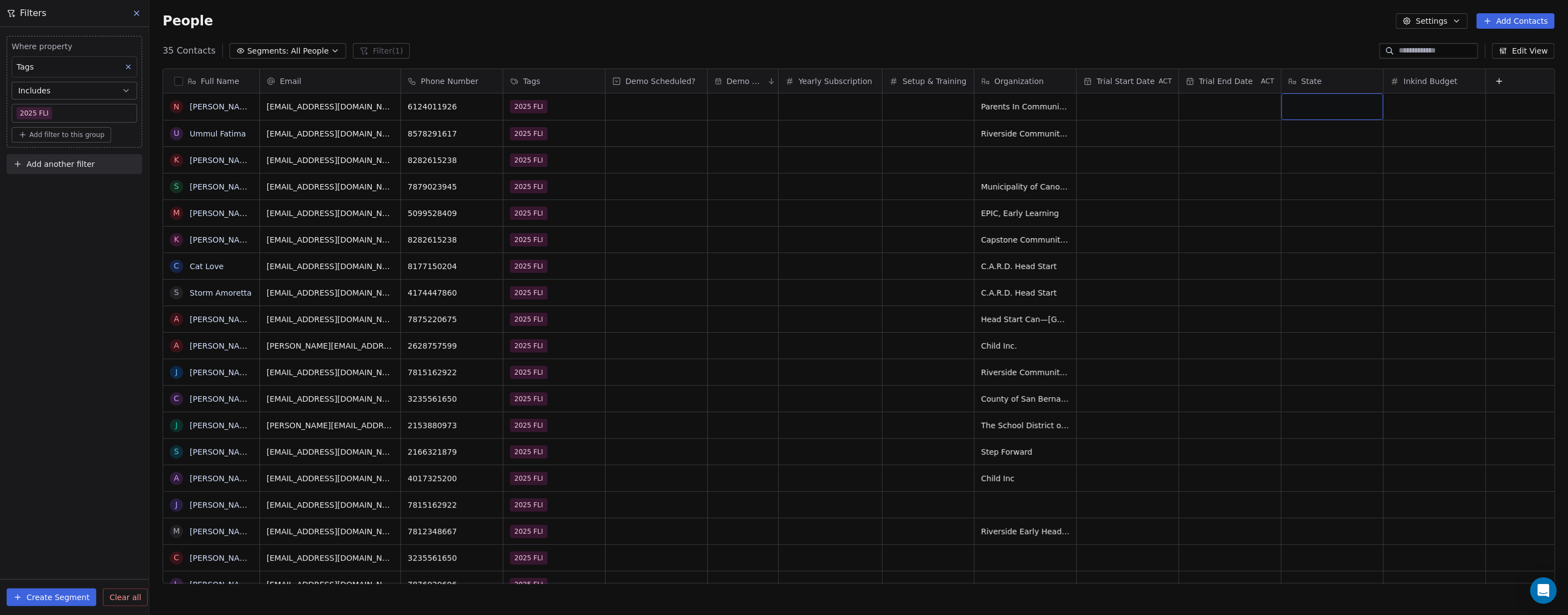
click at [1312, 104] on div "grid" at bounding box center [1332, 107] width 102 height 27
type textarea "**"
click at [412, 133] on html "In-Kind Pro Contacts People Marketing Workflows Campaigns Metrics & Events Sale…" at bounding box center [784, 307] width 1568 height 615
click at [723, 32] on div "People Settings Add Contacts" at bounding box center [859, 21] width 1418 height 42
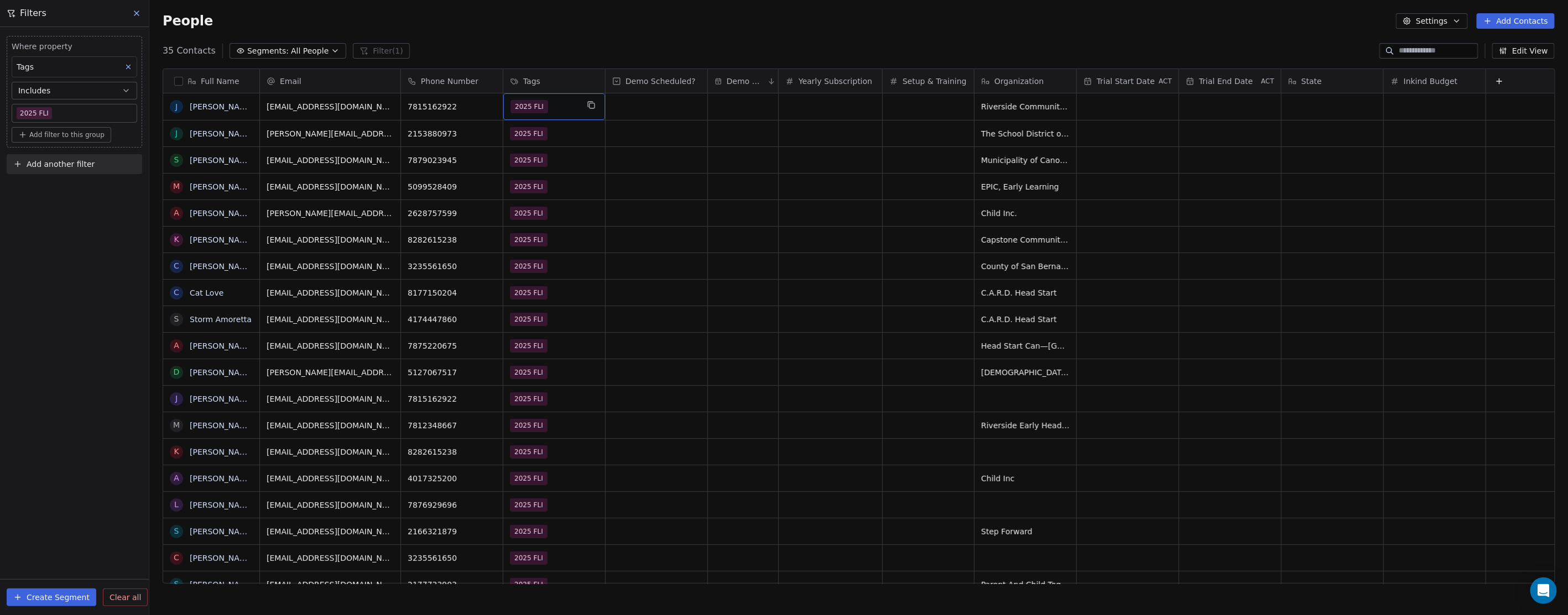
click at [567, 105] on div "2025 FLI" at bounding box center [544, 106] width 67 height 13
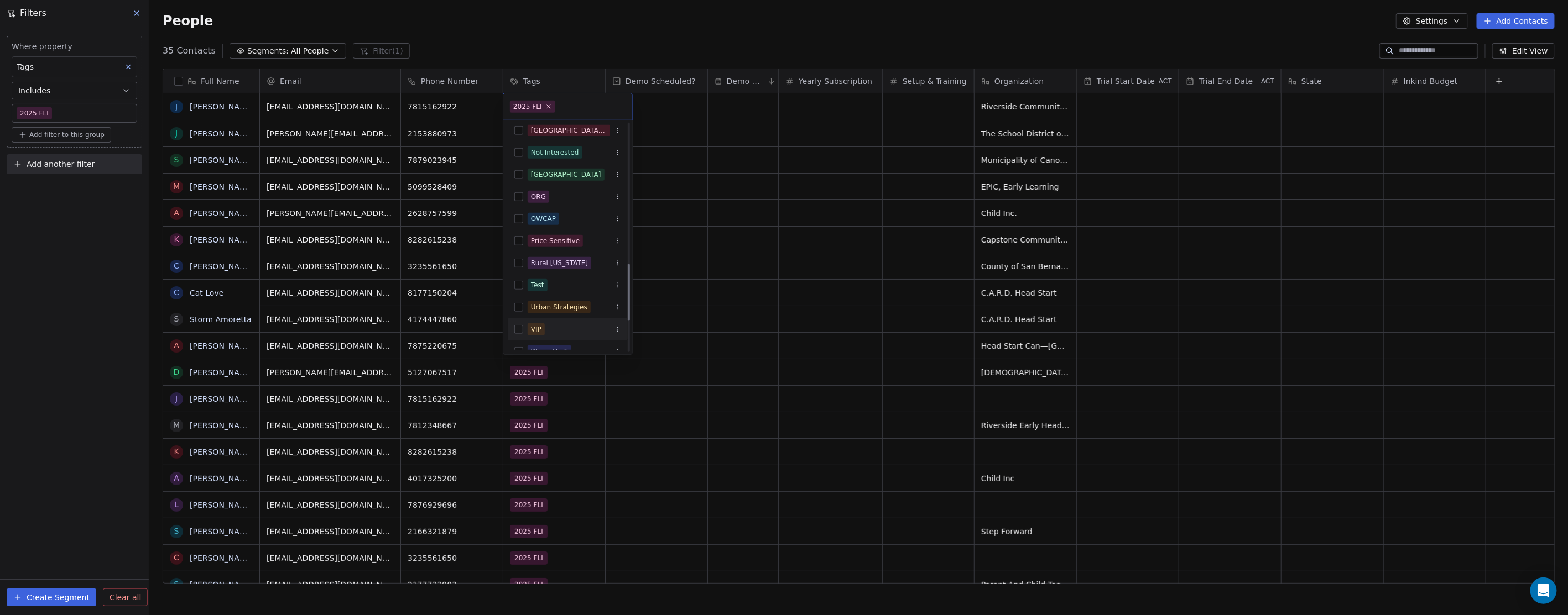
scroll to position [496, 0]
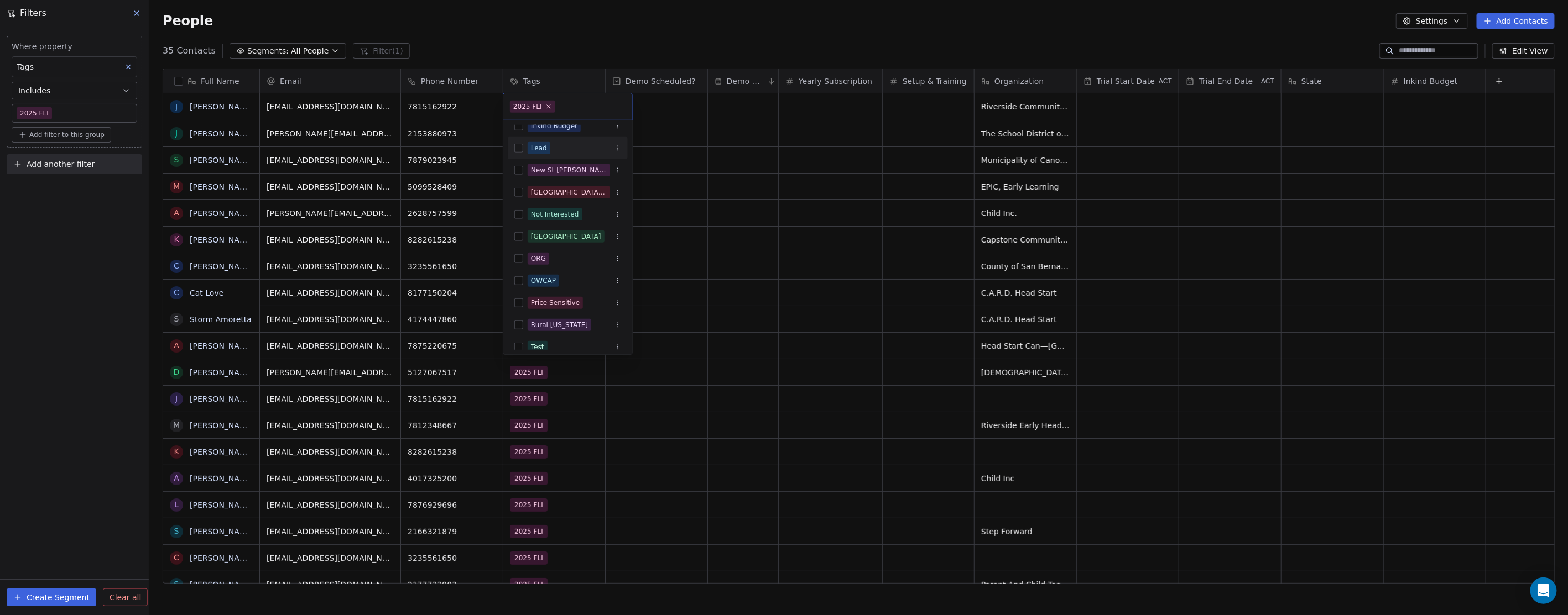
click at [677, 16] on html "In-Kind Pro Contacts People Marketing Workflows Campaigns Metrics & Events Sale…" at bounding box center [784, 307] width 1568 height 615
